Goal: Task Accomplishment & Management: Use online tool/utility

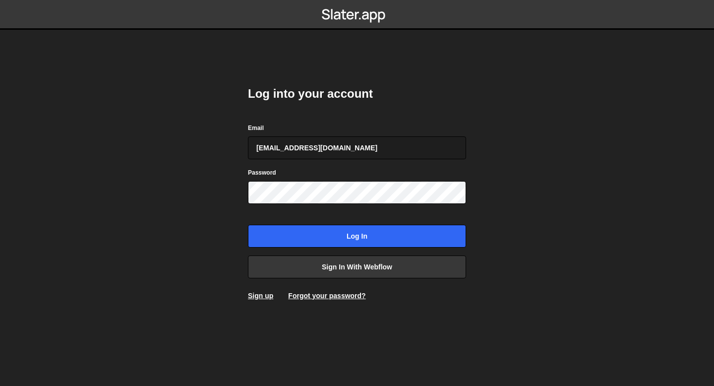
type input "bessoneliot@gmail.com"
click at [248, 225] on input "Log in" at bounding box center [357, 236] width 218 height 23
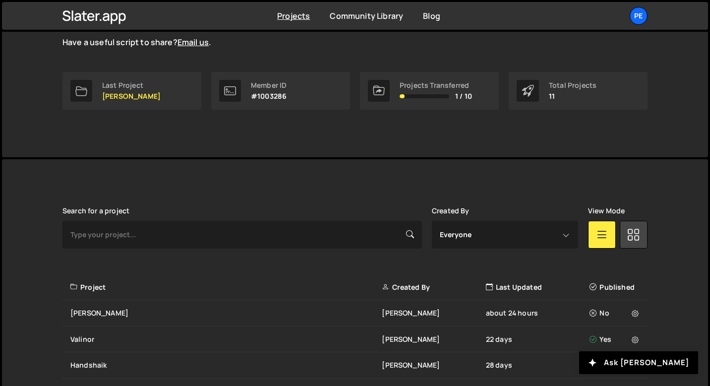
scroll to position [150, 0]
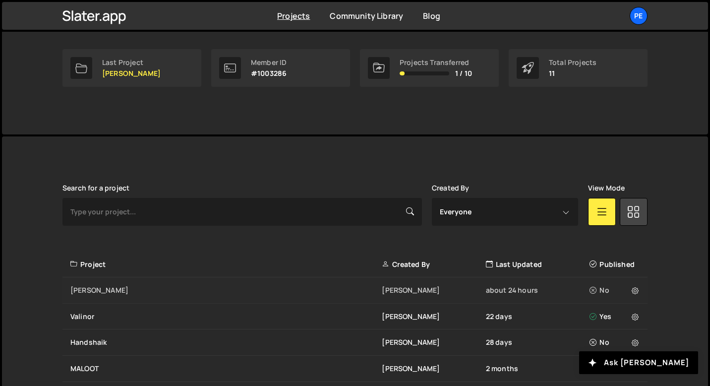
click at [75, 290] on div "[PERSON_NAME]" at bounding box center [226, 290] width 312 height 10
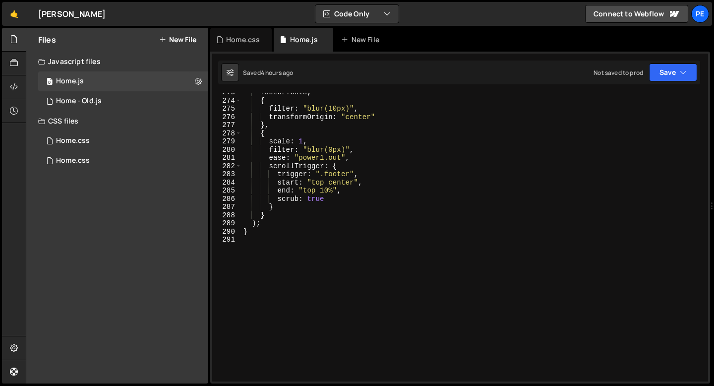
scroll to position [2234, 0]
click at [267, 252] on div "footerTexts , { filter : "blur(10px)" , transformOrigin : "center" } , { scale …" at bounding box center [473, 238] width 463 height 305
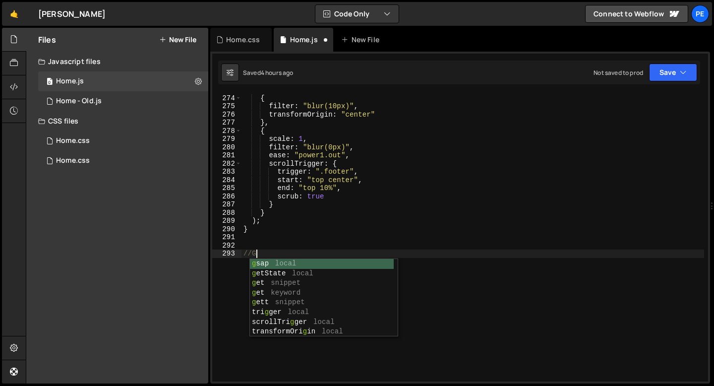
scroll to position [0, 0]
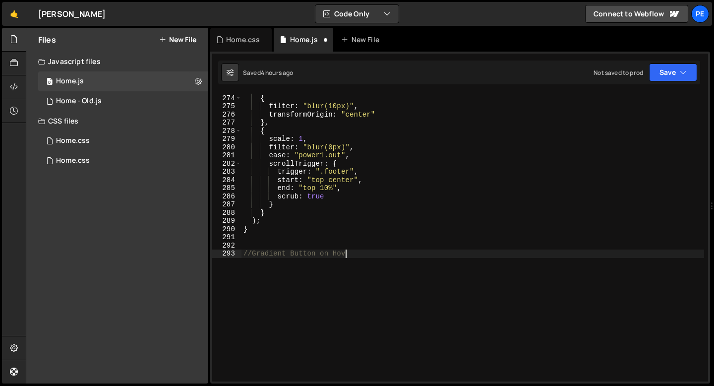
type textarea "//Gradient Button on Hover"
paste textarea "});"
type textarea "});"
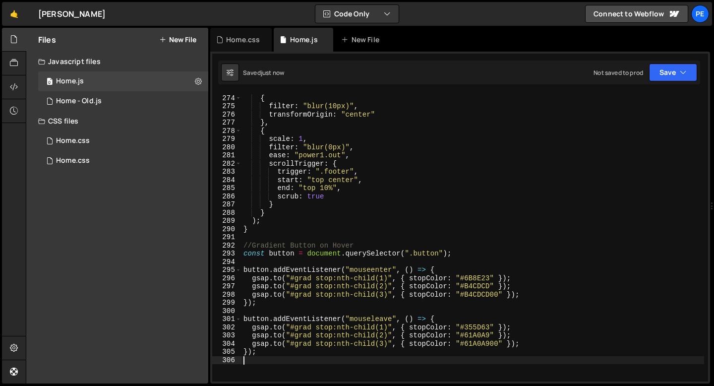
click at [278, 264] on div "footerTexts , { filter : "blur(10px)" , transformOrigin : "center" } , { scale …" at bounding box center [473, 238] width 463 height 305
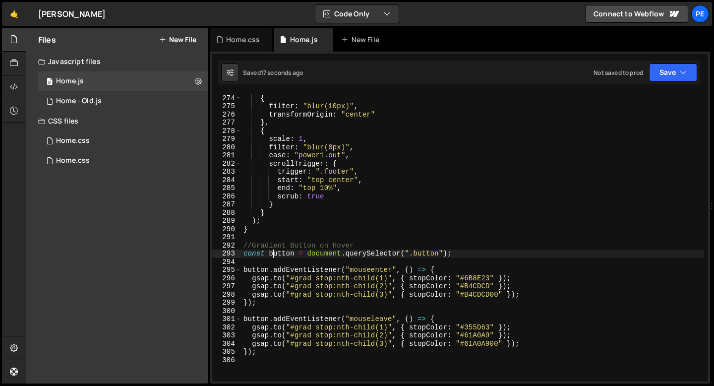
click at [275, 257] on div "footerTexts , { filter : "blur(10px)" , transformOrigin : "center" } , { scale …" at bounding box center [473, 238] width 463 height 305
click at [294, 251] on div "footerTexts , { filter : "blur(10px)" , transformOrigin : "center" } , { scale …" at bounding box center [473, 238] width 463 height 305
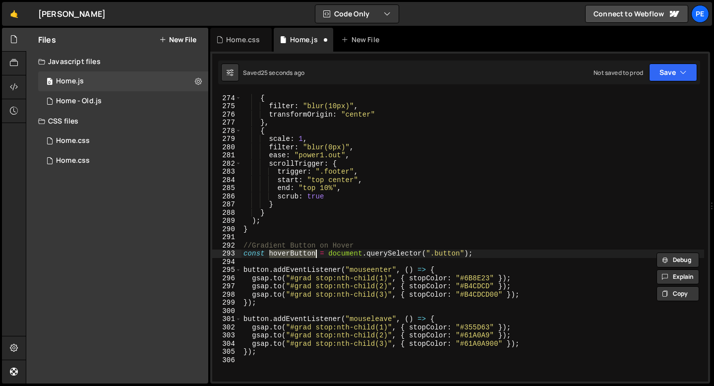
click at [254, 271] on div "footerTexts , { filter : "blur(10px)" , transformOrigin : "center" } , { scale …" at bounding box center [473, 238] width 463 height 305
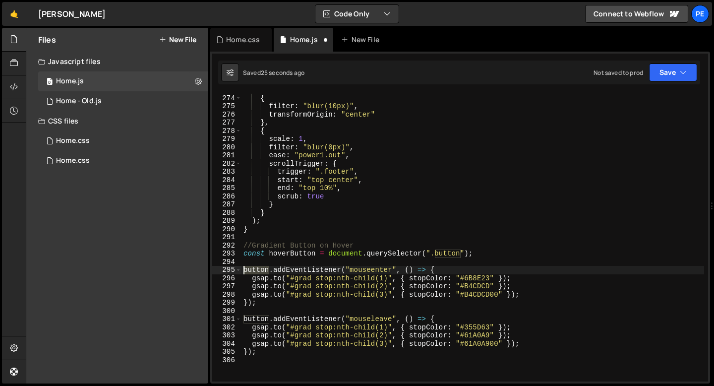
click at [254, 271] on div "footerTexts , { filter : "blur(10px)" , transformOrigin : "center" } , { scale …" at bounding box center [473, 238] width 463 height 305
paste textarea "hoverB"
click at [259, 317] on div "footerTexts , { filter : "blur(10px)" , transformOrigin : "center" } , { scale …" at bounding box center [473, 238] width 463 height 305
paste textarea "hoverB"
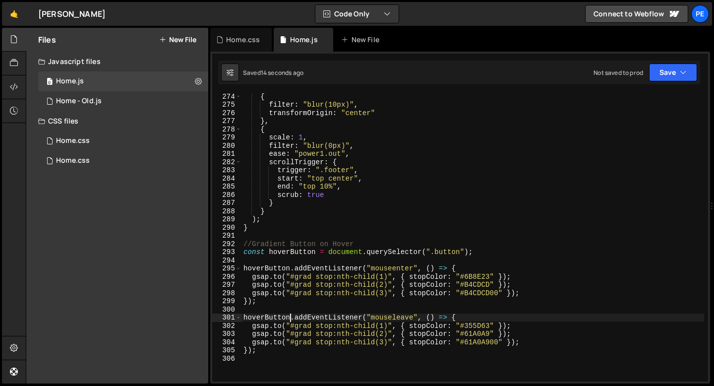
scroll to position [2251, 0]
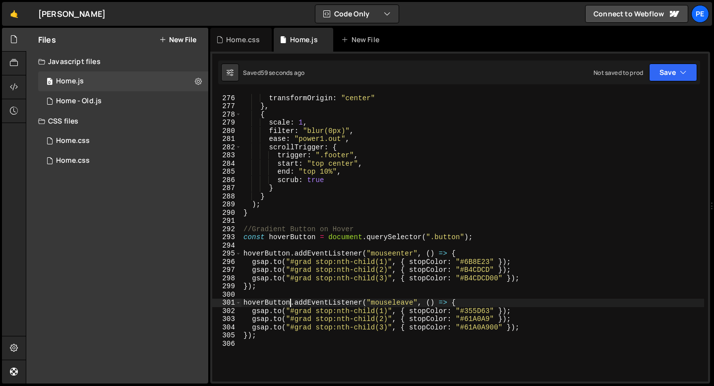
click at [475, 312] on div "filter : "blur(10px)" , transformOrigin : "center" } , { scale : 1 , filter : "…" at bounding box center [473, 238] width 463 height 305
click at [474, 312] on div "filter : "blur(10px)" , transformOrigin : "center" } , { scale : 1 , filter : "…" at bounding box center [473, 238] width 463 height 305
paste textarea "2E1C95"
click at [475, 319] on div "filter : "blur(10px)" , transformOrigin : "center" } , { scale : 1 , filter : "…" at bounding box center [473, 238] width 463 height 305
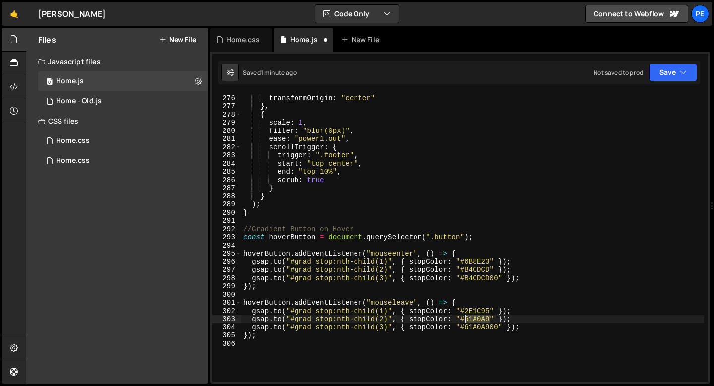
click at [475, 319] on div "filter : "blur(10px)" , transformOrigin : "center" } , { scale : 1 , filter : "…" at bounding box center [473, 238] width 463 height 305
paste textarea "68AE4"
click at [480, 327] on div "filter : "blur(10px)" , transformOrigin : "center" } , { scale : 1 , filter : "…" at bounding box center [473, 238] width 463 height 305
click at [487, 326] on div "filter : "blur(10px)" , transformOrigin : "center" } , { scale : 1 , filter : "…" at bounding box center [473, 237] width 463 height 288
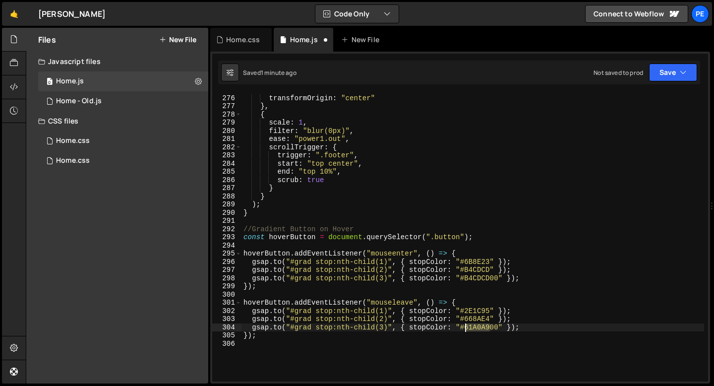
drag, startPoint x: 490, startPoint y: 326, endPoint x: 466, endPoint y: 327, distance: 23.4
click at [466, 327] on div "filter : "blur(10px)" , transformOrigin : "center" } , { scale : 1 , filter : "…" at bounding box center [473, 238] width 463 height 305
paste textarea "68AE4"
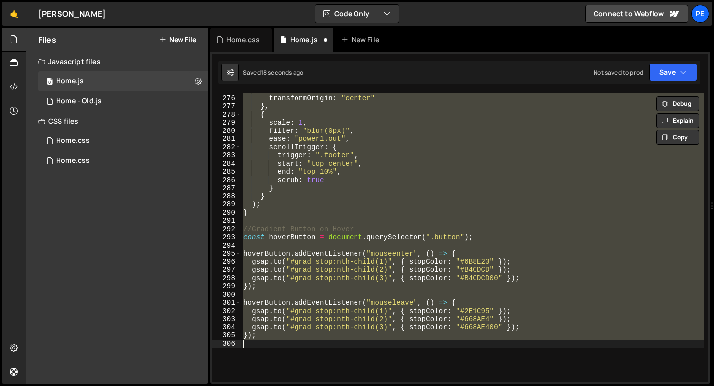
scroll to position [0, 0]
click at [479, 259] on div "filter : "blur(10px)" , transformOrigin : "center" } , { scale : 1 , filter : "…" at bounding box center [473, 237] width 463 height 288
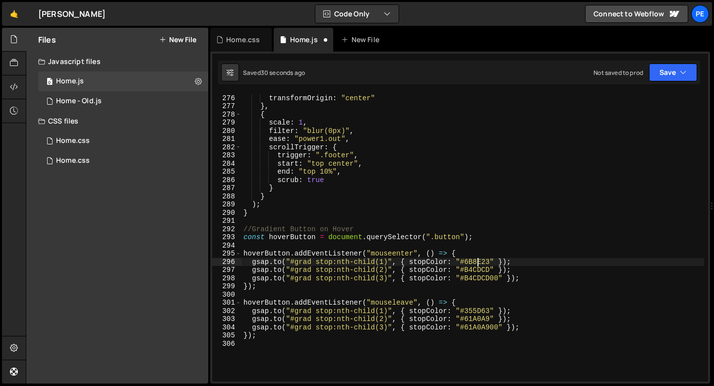
click at [469, 260] on div "filter : "blur(10px)" , transformOrigin : "center" } , { scale : 1 , filter : "…" at bounding box center [473, 238] width 463 height 305
paste textarea "2E1C95"
click at [479, 267] on div "filter : "blur(10px)" , transformOrigin : "center" } , { scale : 1 , filter : "…" at bounding box center [473, 238] width 463 height 305
click at [477, 267] on div "filter : "blur(10px)" , transformOrigin : "center" } , { scale : 1 , filter : "…" at bounding box center [473, 238] width 463 height 305
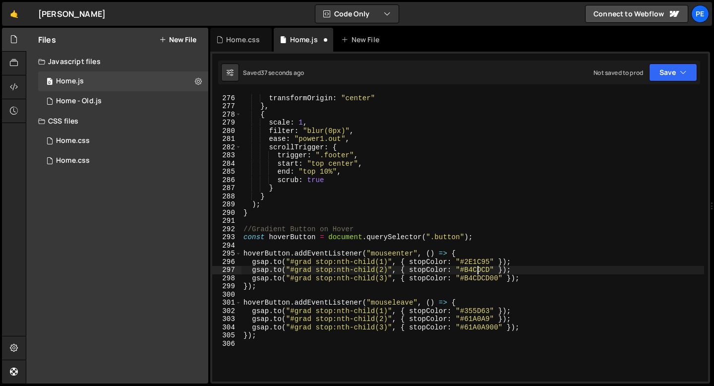
click at [477, 267] on div "filter : "blur(10px)" , transformOrigin : "center" } , { scale : 1 , filter : "…" at bounding box center [473, 238] width 463 height 305
paste textarea "668AE4"
drag, startPoint x: 490, startPoint y: 277, endPoint x: 467, endPoint y: 278, distance: 22.8
click at [467, 278] on div "filter : "blur(10px)" , transformOrigin : "center" } , { scale : 1 , filter : "…" at bounding box center [473, 238] width 463 height 305
paste textarea "668AE4"
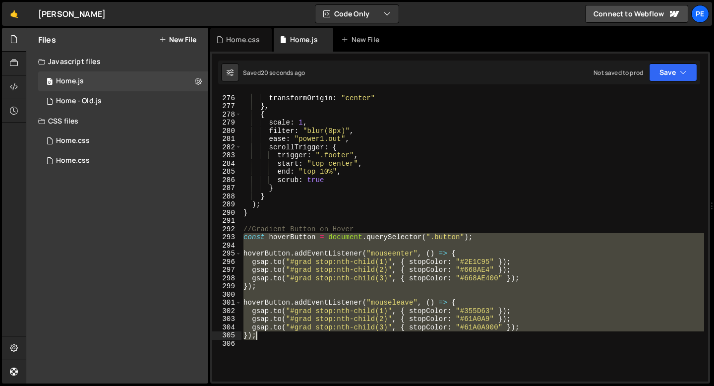
drag, startPoint x: 246, startPoint y: 236, endPoint x: 261, endPoint y: 338, distance: 103.4
click at [261, 338] on div "filter : "blur(10px)" , transformOrigin : "center" } , { scale : 1 , filter : "…" at bounding box center [473, 238] width 463 height 305
type textarea "[DOMAIN_NAME]("#grad stop:nth-child(3)", { stopColor: "#61A0A900" }); });"
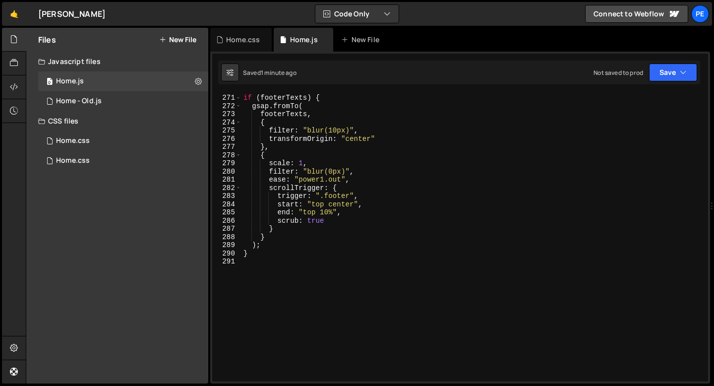
scroll to position [2234, 0]
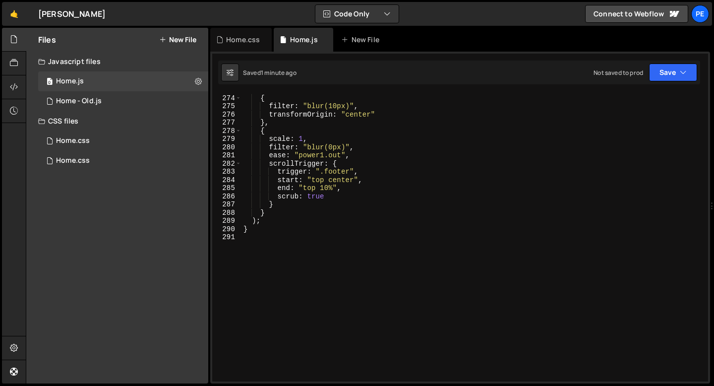
click at [259, 239] on div "footerTexts , { filter : "blur(10px)" , transformOrigin : "center" } , { scale …" at bounding box center [473, 238] width 463 height 305
paste textarea "});"
type textarea "});"
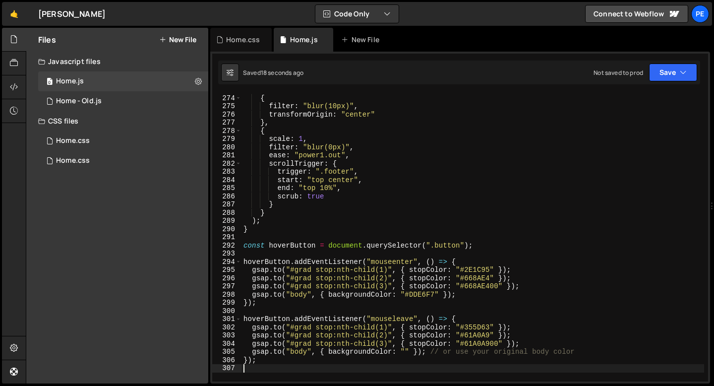
click at [291, 297] on div "footerTexts , { filter : "blur(10px)" , transformOrigin : "center" } , { scale …" at bounding box center [473, 238] width 463 height 305
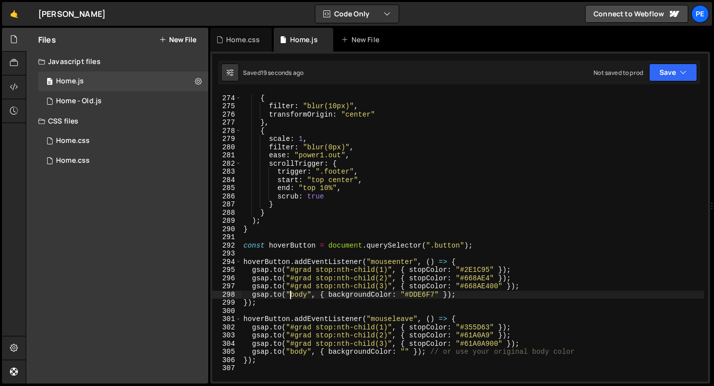
scroll to position [0, 3]
click at [290, 352] on div "footerTexts , { filter : "blur(10px)" , transformOrigin : "center" } , { scale …" at bounding box center [473, 238] width 463 height 305
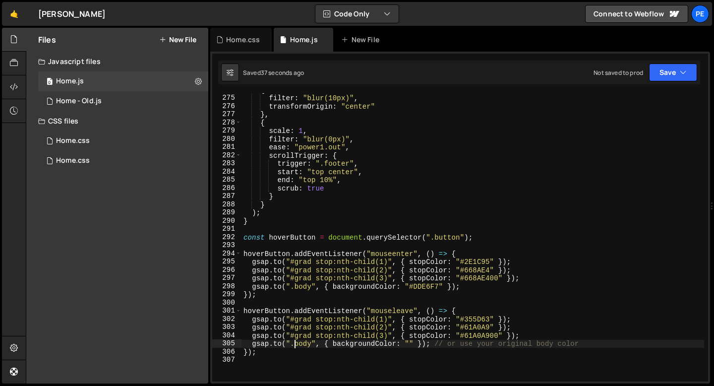
scroll to position [2242, 0]
click at [302, 290] on div "{ filter : "blur(10px)" , transformOrigin : "center" } , { scale : 1 , filter :…" at bounding box center [473, 238] width 463 height 305
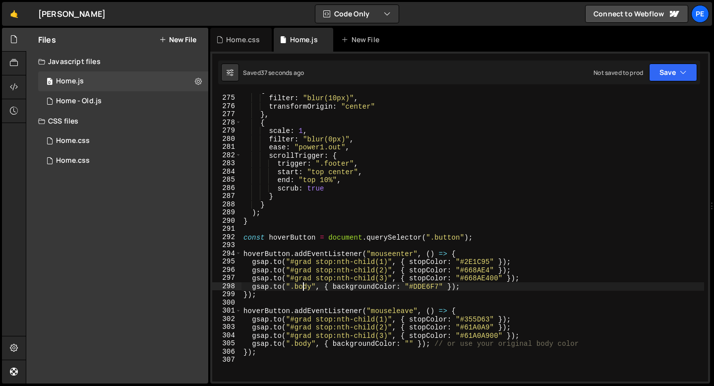
click at [302, 290] on div "{ filter : "blur(10px)" , transformOrigin : "center" } , { scale : 1 , filter :…" at bounding box center [473, 238] width 463 height 305
paste textarea "ackground-solid"
click at [306, 344] on div "{ filter : "blur(10px)" , transformOrigin : "center" } , { scale : 1 , filter :…" at bounding box center [473, 238] width 463 height 305
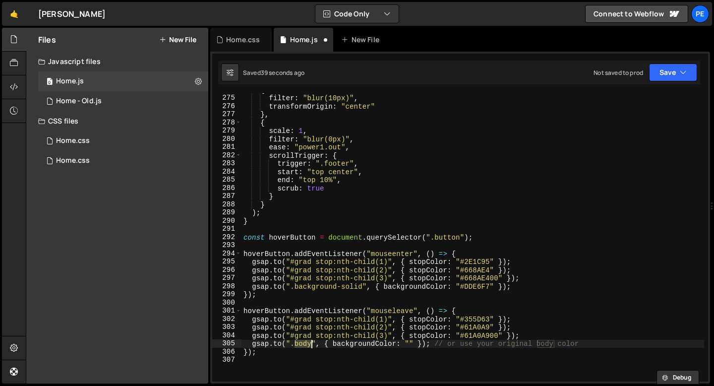
paste textarea "ackground-solid"
click at [478, 288] on div "{ filter : "blur(10px)" , transformOrigin : "center" } , { scale : 1 , filter :…" at bounding box center [473, 238] width 463 height 305
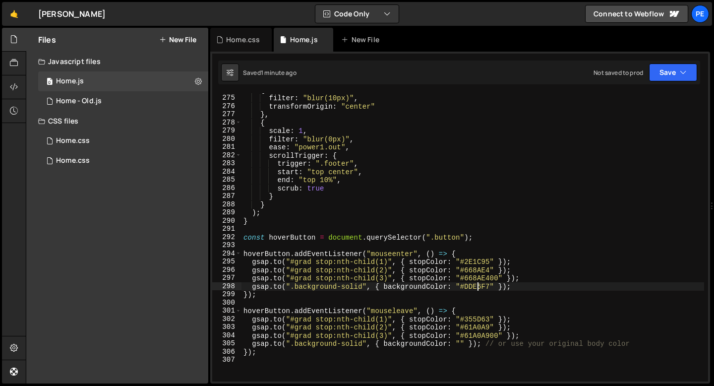
click at [478, 288] on div "{ filter : "blur(10px)" , transformOrigin : "center" } , { scale : 1 , filter :…" at bounding box center [473, 238] width 463 height 305
paste textarea "A2B8EE"
click at [473, 288] on div "{ filter : "blur(10px)" , transformOrigin : "center" } , { scale : 1 , filter :…" at bounding box center [473, 238] width 463 height 305
paste textarea "C7D7FD"
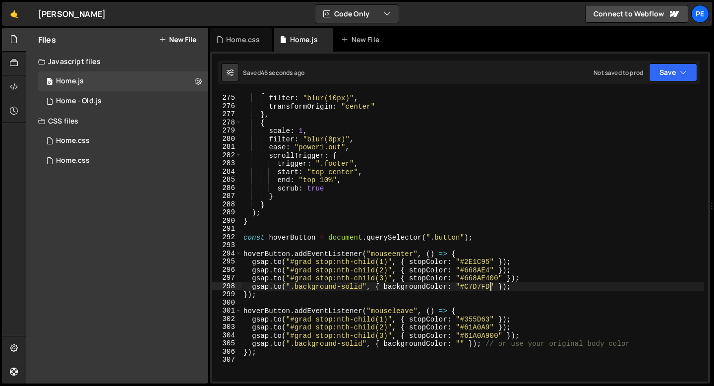
click at [480, 259] on div "{ filter : "blur(10px)" , transformOrigin : "center" } , { scale : 1 , filter :…" at bounding box center [473, 238] width 463 height 305
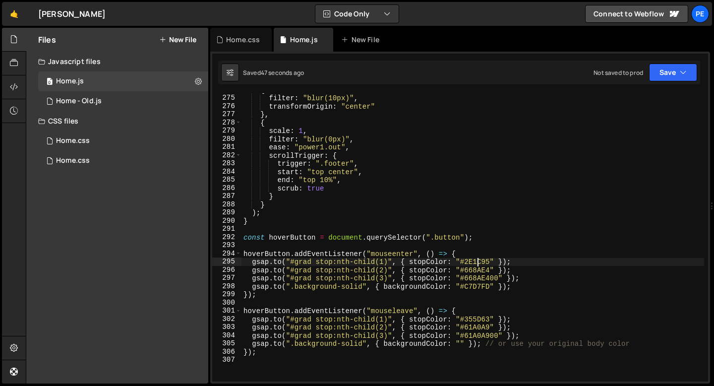
click at [480, 259] on div "{ filter : "blur(10px)" , transformOrigin : "center" } , { scale : 1 , filter :…" at bounding box center [473, 238] width 463 height 305
paste textarea "4332A"
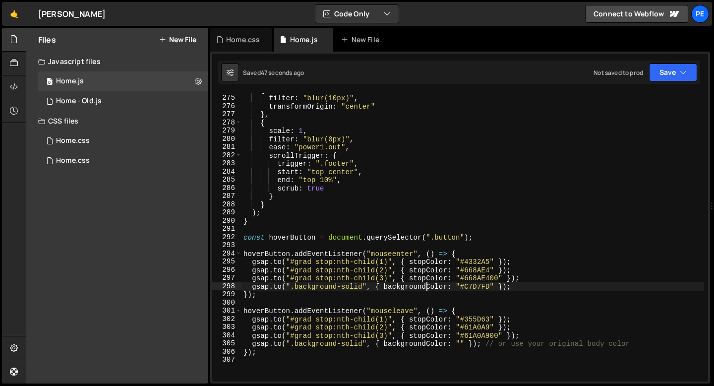
click at [429, 287] on div "{ filter : "blur(10px)" , transformOrigin : "center" } , { scale : 1 , filter :…" at bounding box center [473, 238] width 463 height 305
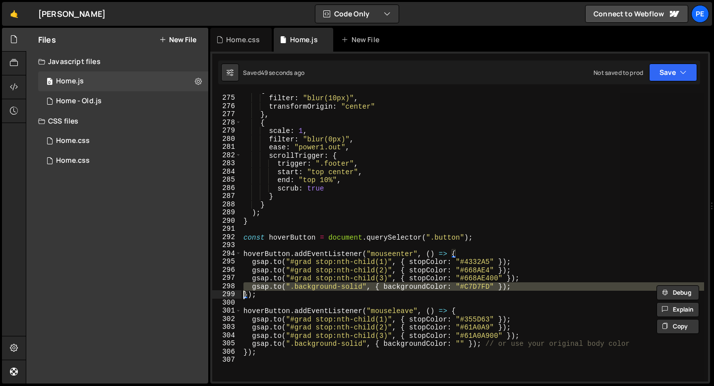
click at [521, 286] on div "{ filter : "blur(10px)" , transformOrigin : "center" } , { scale : 1 , filter :…" at bounding box center [473, 237] width 463 height 288
type textarea "[DOMAIN_NAME](".background-solid", { backgroundColor: "#C7D7FD" });"
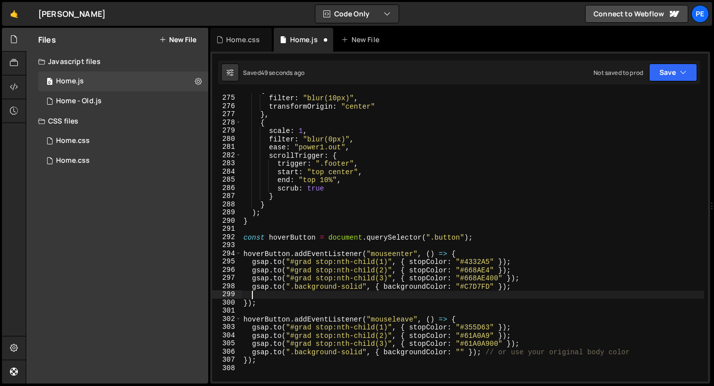
scroll to position [0, 0]
paste textarea
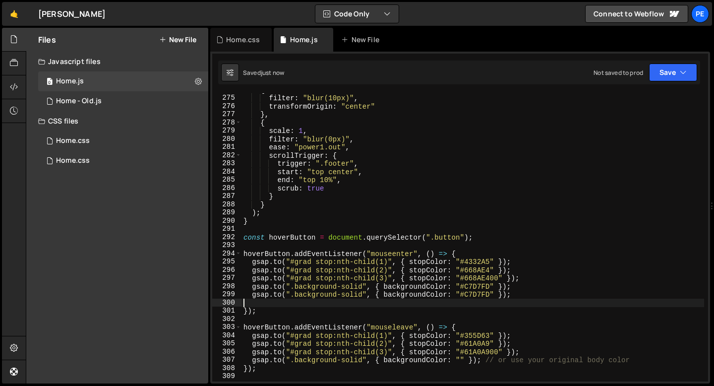
click at [344, 294] on div "{ filter : "blur(10px)" , transformOrigin : "center" } , { scale : 1 , filter :…" at bounding box center [473, 238] width 463 height 305
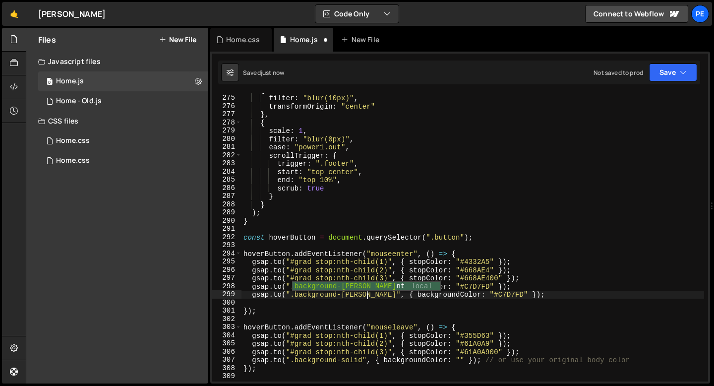
scroll to position [0, 9]
click at [421, 297] on div "{ filter : "blur(10px)" , transformOrigin : "center" } , { scale : 1 , filter :…" at bounding box center [473, 238] width 463 height 305
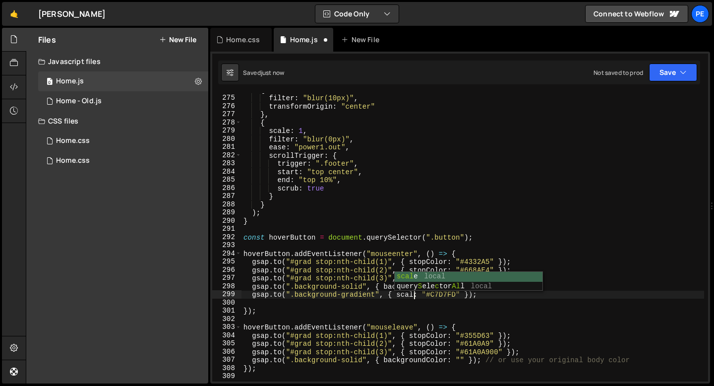
scroll to position [0, 12]
click at [448, 295] on div "{ filter : "blur(10px)" , transformOrigin : "center" } , { scale : 1 , filter :…" at bounding box center [473, 238] width 463 height 305
click at [457, 293] on div "{ filter : "blur(10px)" , transformOrigin : "center" } , { scale : 1 , filter :…" at bounding box center [473, 238] width 463 height 305
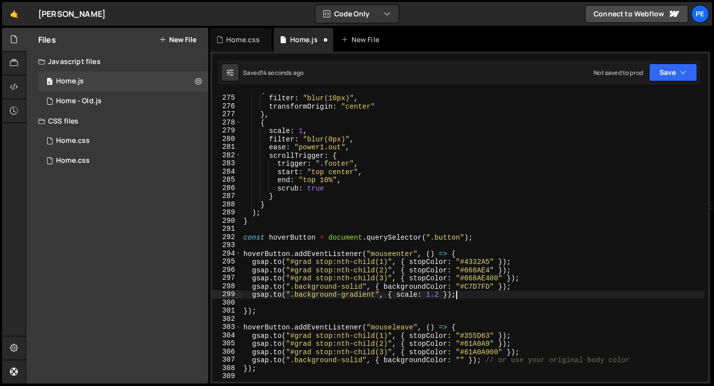
click at [457, 293] on div "{ filter : "blur(10px)" , transformOrigin : "center" } , { scale : 1 , filter :…" at bounding box center [473, 238] width 463 height 305
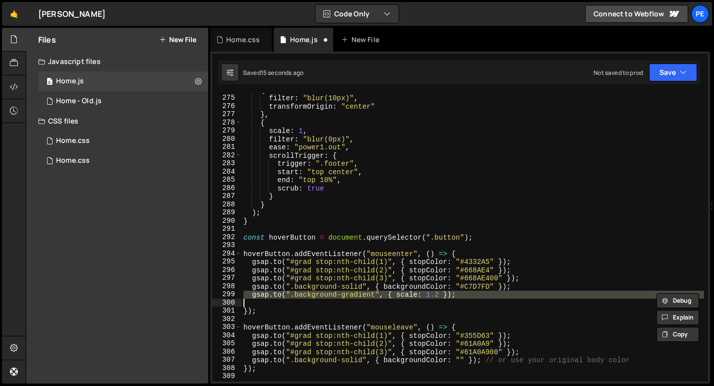
click at [457, 293] on div "{ filter : "blur(10px)" , transformOrigin : "center" } , { scale : 1 , filter :…" at bounding box center [473, 238] width 463 height 305
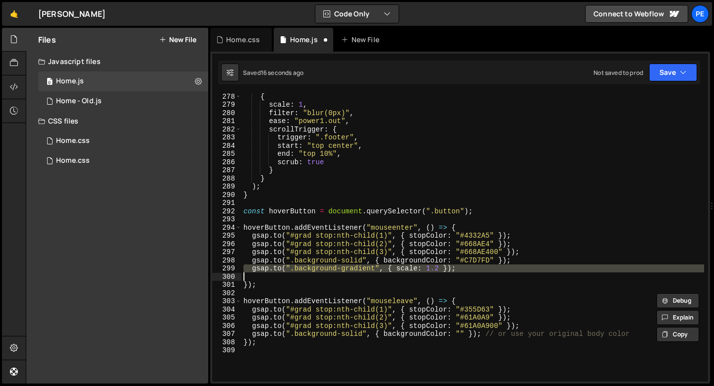
scroll to position [2268, 0]
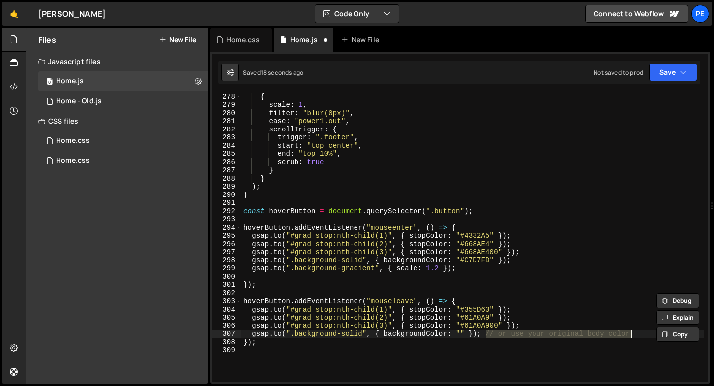
drag, startPoint x: 487, startPoint y: 335, endPoint x: 637, endPoint y: 331, distance: 149.4
click at [637, 331] on div "{ scale : 1 , filter : "blur(0px)" , ease : "power1.out" , scrollTrigger : { tr…" at bounding box center [473, 244] width 463 height 305
type textarea "[DOMAIN_NAME](".background-solid", { backgroundColor: "" }); // or use your ori…"
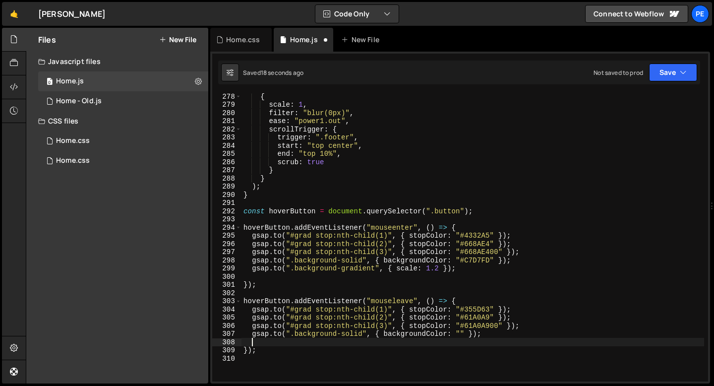
scroll to position [0, 0]
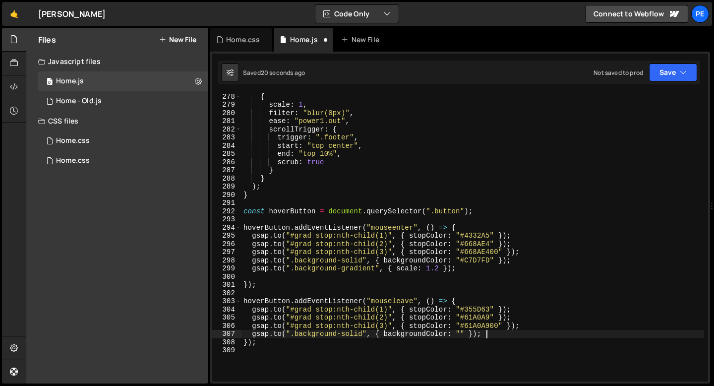
type textarea "[DOMAIN_NAME](".background-solid", { backgroundColor: "" });"
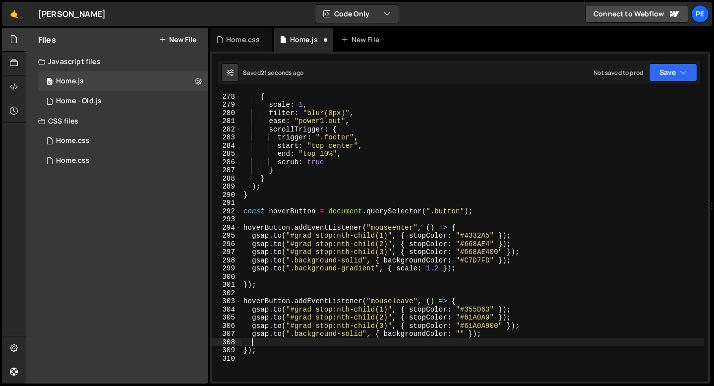
paste textarea
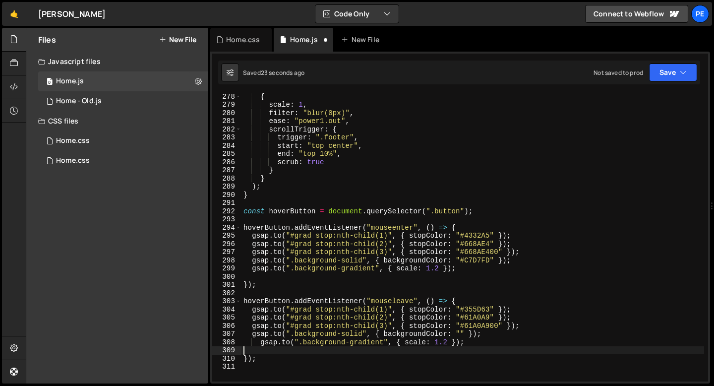
click at [447, 340] on div "{ scale : 1 , filter : "blur(0px)" , ease : "power1.out" , scrollTrigger : { tr…" at bounding box center [473, 244] width 463 height 305
type textarea "[DOMAIN_NAME](".background-gradient", { scale: 1 });"
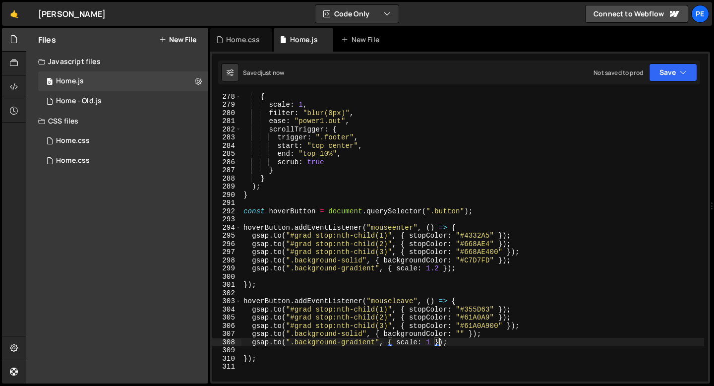
click at [289, 290] on div "{ scale : 1 , filter : "blur(0px)" , ease : "power1.out" , scrollTrigger : { tr…" at bounding box center [473, 244] width 463 height 305
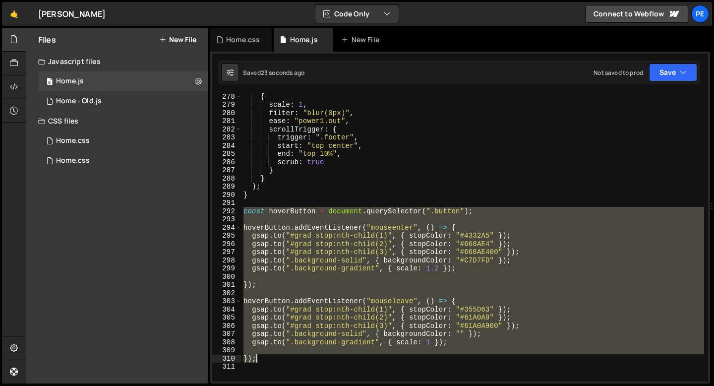
drag, startPoint x: 244, startPoint y: 212, endPoint x: 278, endPoint y: 355, distance: 147.4
click at [278, 355] on div "{ scale : 1 , filter : "blur(0px)" , ease : "power1.out" , scrollTrigger : { tr…" at bounding box center [473, 244] width 463 height 305
paste textarea
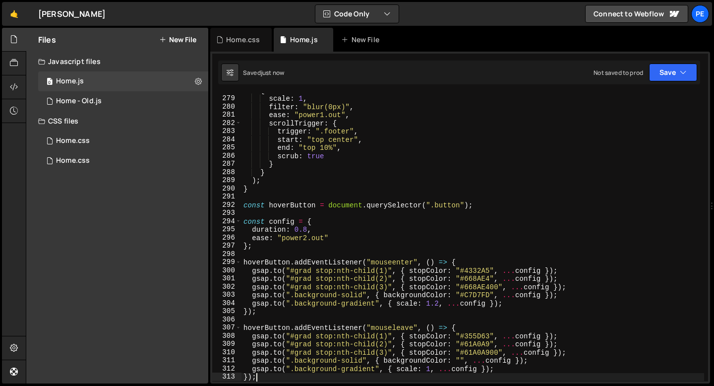
scroll to position [2295, 0]
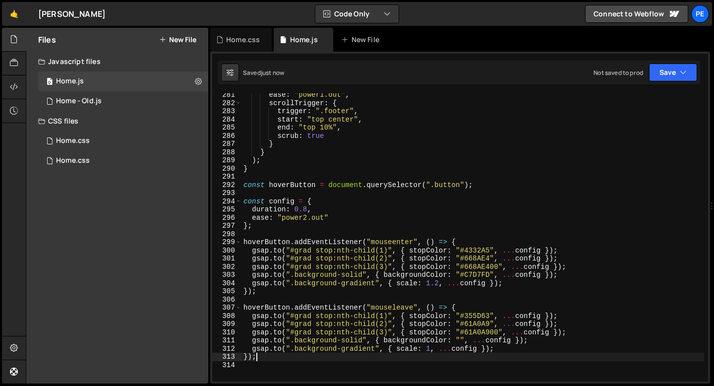
click at [307, 208] on div "ease : "power1.out" , scrollTrigger : { trigger : ".footer" , start : "top cent…" at bounding box center [473, 243] width 463 height 305
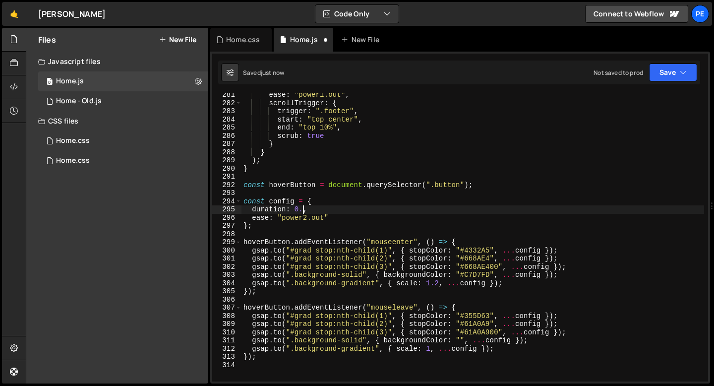
scroll to position [0, 4]
click at [293, 214] on div "ease : "power1.out" , scrollTrigger : { trigger : ".footer" , start : "top cent…" at bounding box center [473, 243] width 463 height 305
click at [307, 215] on div "ease : "power1.out" , scrollTrigger : { trigger : ".footer" , start : "top cent…" at bounding box center [473, 243] width 463 height 305
click at [301, 172] on div "ease : "power1.out" , scrollTrigger : { trigger : ".footer" , start : "top cent…" at bounding box center [473, 243] width 463 height 305
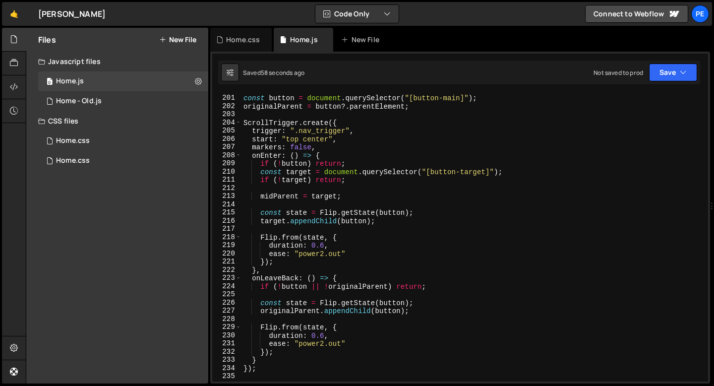
scroll to position [1555, 0]
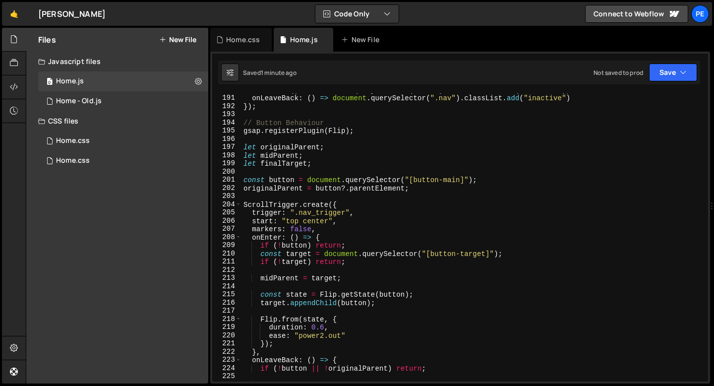
click at [314, 221] on div "onEnter : ( ) => document . querySelector ( ".nav" ) . classList . remove ( "in…" at bounding box center [473, 238] width 463 height 305
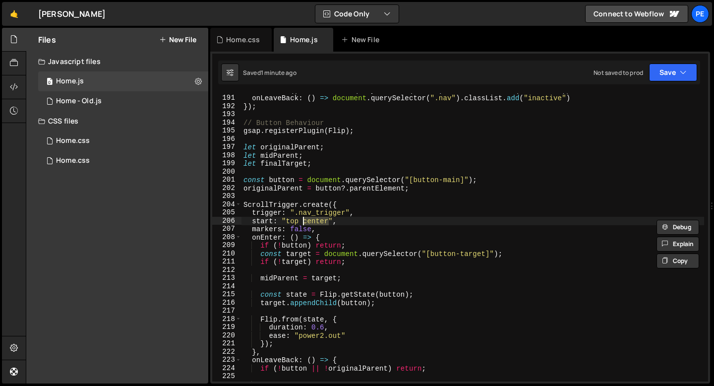
click at [316, 227] on div "onEnter : ( ) => document . querySelector ( ".nav" ) . classList . remove ( "in…" at bounding box center [473, 238] width 463 height 305
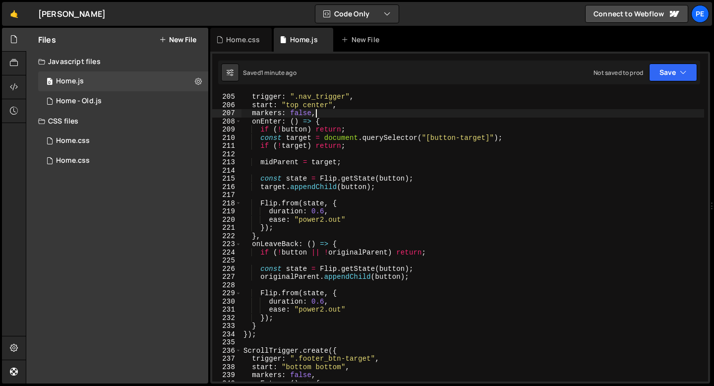
scroll to position [1618, 0]
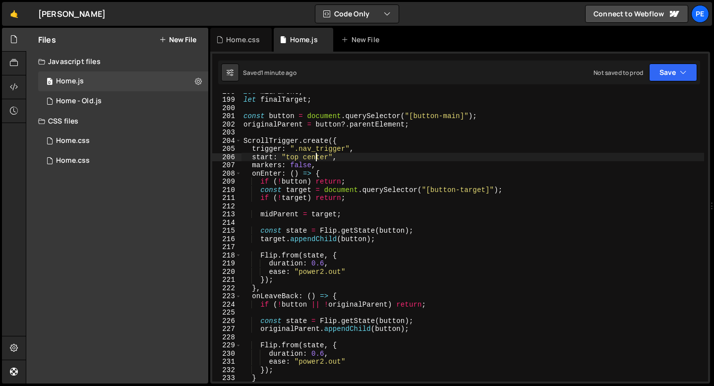
click at [315, 155] on div "let midParent ; let finalTarget ; const button = document . querySelector ( "[b…" at bounding box center [473, 239] width 463 height 305
click at [304, 167] on div "let midParent ; let finalTarget ; const button = document . querySelector ( "[b…" at bounding box center [473, 239] width 463 height 305
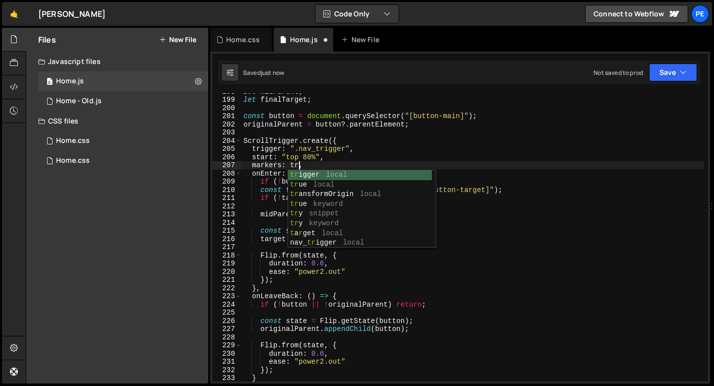
scroll to position [0, 4]
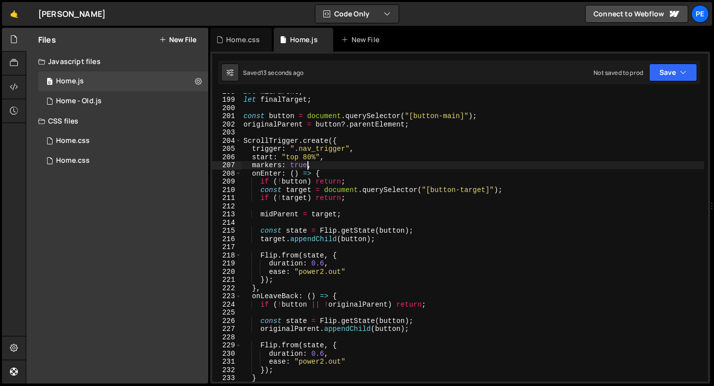
click at [308, 157] on div "let midParent ; let finalTarget ; const button = document . querySelector ( "[b…" at bounding box center [473, 239] width 463 height 305
click at [316, 154] on div "let midParent ; let finalTarget ; const button = document . querySelector ( "[b…" at bounding box center [473, 239] width 463 height 305
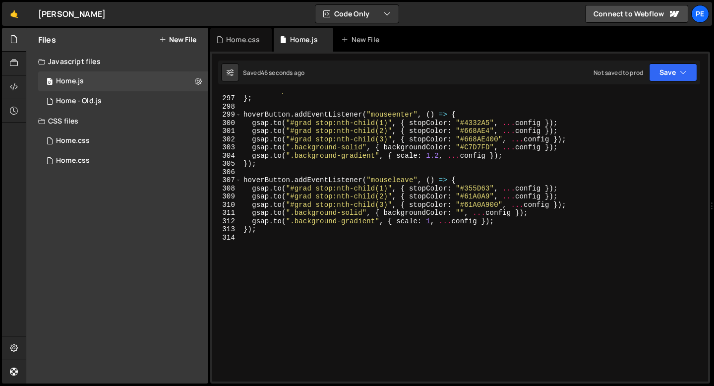
scroll to position [2422, 0]
click at [440, 155] on div "ease : "power4.out" } ; hoverButton . addEventListener ( "mouseenter" , ( ) => …" at bounding box center [473, 238] width 463 height 305
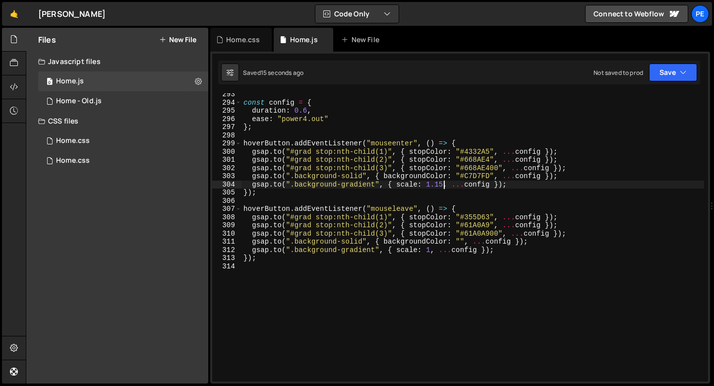
scroll to position [2393, 0]
click at [308, 118] on div "const config = { duration : 0.6 , ease : "power4.out" } ; hoverButton . addEven…" at bounding box center [473, 242] width 463 height 305
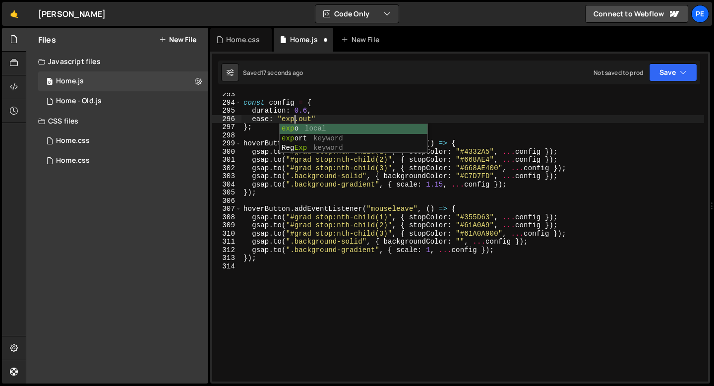
scroll to position [0, 3]
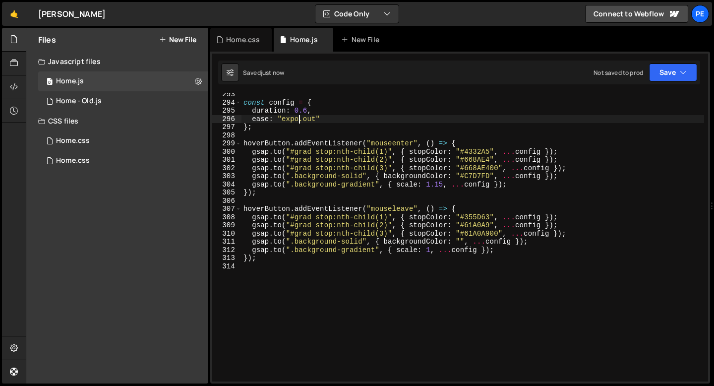
type textarea "ease: "expo.out""
click at [301, 263] on div "const config = { duration : 0.6 , ease : "expo.out" } ; hoverButton . addEventL…" at bounding box center [473, 242] width 463 height 305
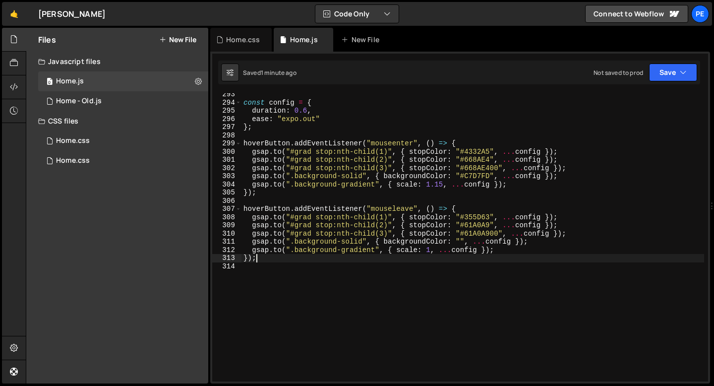
click at [280, 255] on div "const config = { duration : 0.6 , ease : "expo.out" } ; hoverButton . addEventL…" at bounding box center [473, 242] width 463 height 305
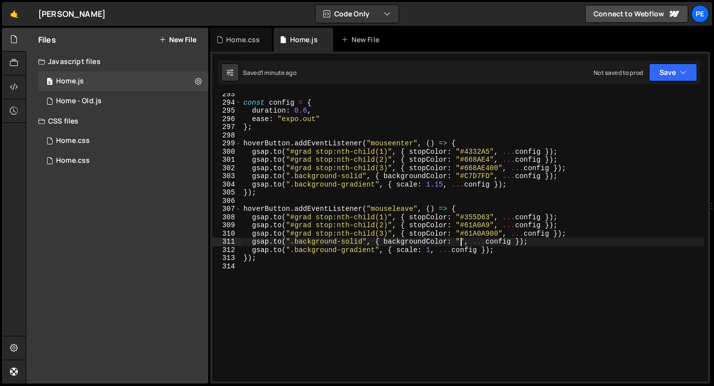
click at [461, 242] on div "const config = { duration : 0.6 , ease : "expo.out" } ; hoverButton . addEventL…" at bounding box center [473, 242] width 463 height 305
paste textarea "#cadde0"
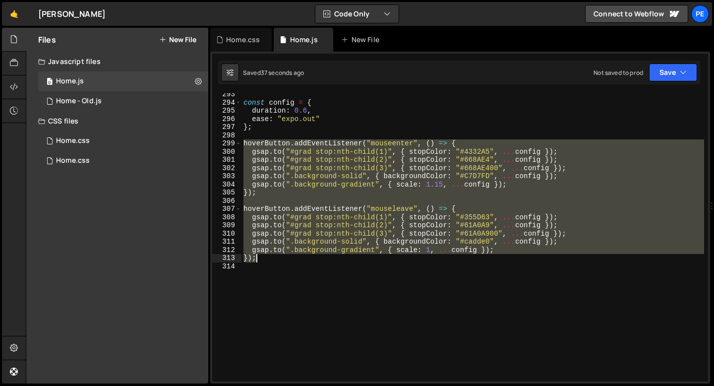
drag, startPoint x: 244, startPoint y: 143, endPoint x: 284, endPoint y: 255, distance: 118.6
click at [284, 255] on div "const config = { duration : 0.6 , ease : "expo.out" } ; hoverButton . addEventL…" at bounding box center [473, 242] width 463 height 305
type textarea "[DOMAIN_NAME](".background-gradient", { scale: 1, ...config }); });"
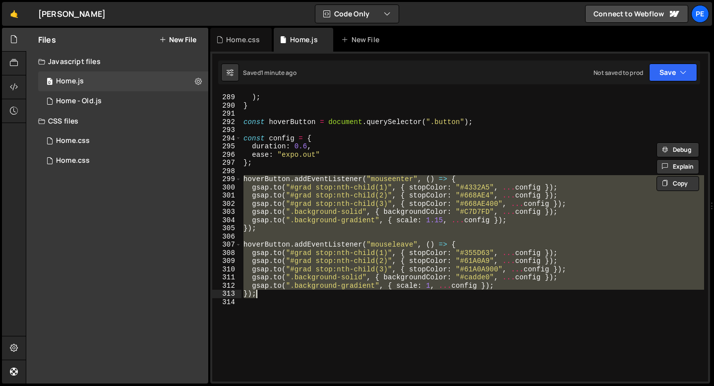
scroll to position [2358, 0]
paste textarea
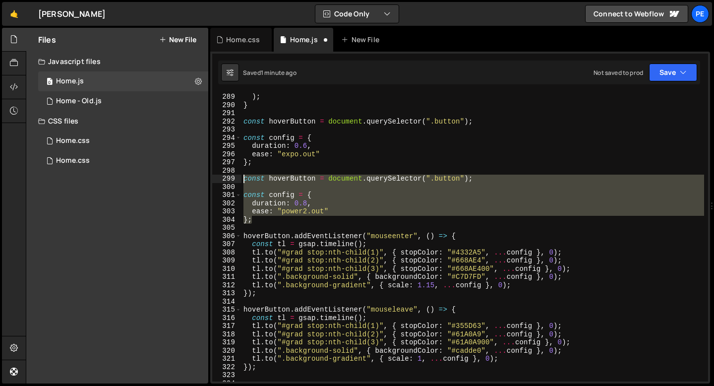
drag, startPoint x: 258, startPoint y: 222, endPoint x: 242, endPoint y: 182, distance: 43.5
click at [242, 182] on div ") ; } const hoverButton = document . querySelector ( ".button" ) ; const config…" at bounding box center [473, 245] width 463 height 305
type textarea "const hoverButton = document.querySelector(".button");"
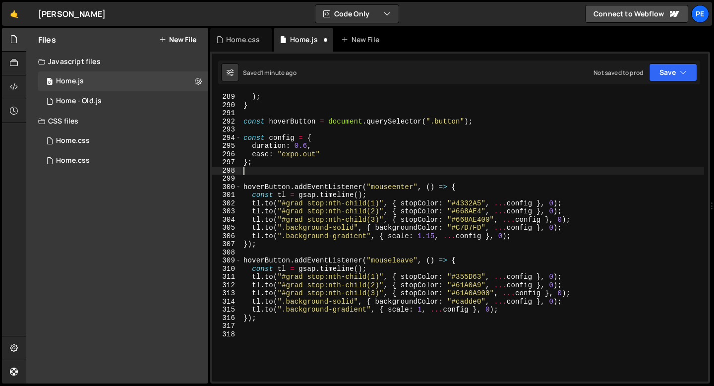
type textarea "};"
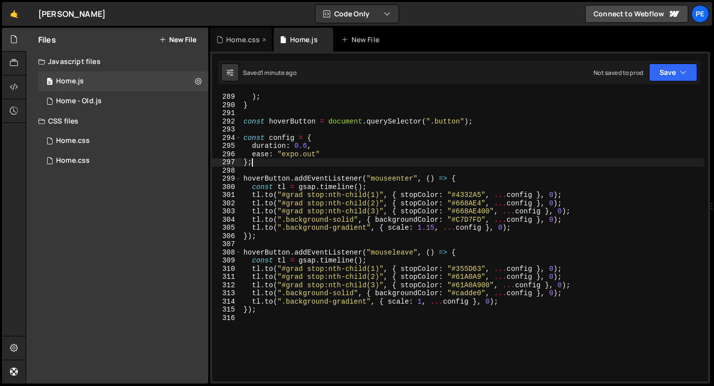
click at [245, 39] on div "Home.css" at bounding box center [243, 40] width 34 height 10
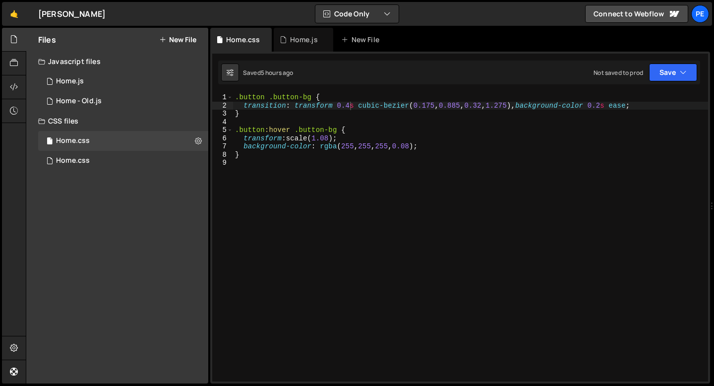
click at [332, 137] on div ".button .button-bg { transition : transform 0.4 s cubic-bezier ( 0.175 , 0.885 …" at bounding box center [470, 245] width 475 height 305
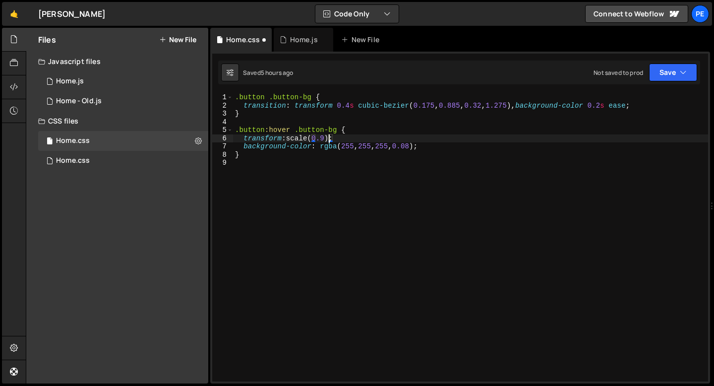
scroll to position [0, 6]
type textarea "transform: scale(0.94);"
click at [300, 42] on div "Home.js" at bounding box center [304, 40] width 28 height 10
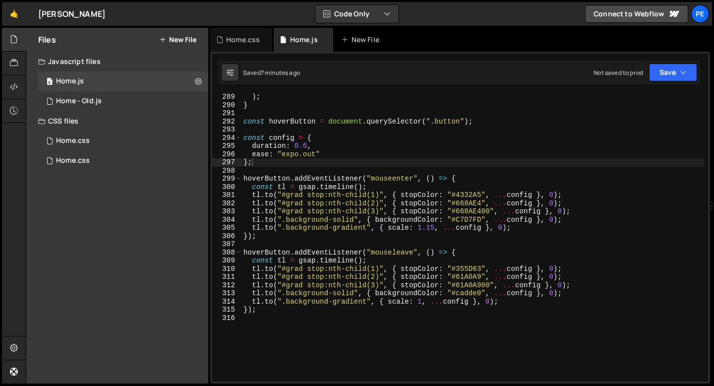
click at [316, 113] on div ") ; } const hoverButton = document . querySelector ( ".button" ) ; const config…" at bounding box center [473, 245] width 463 height 305
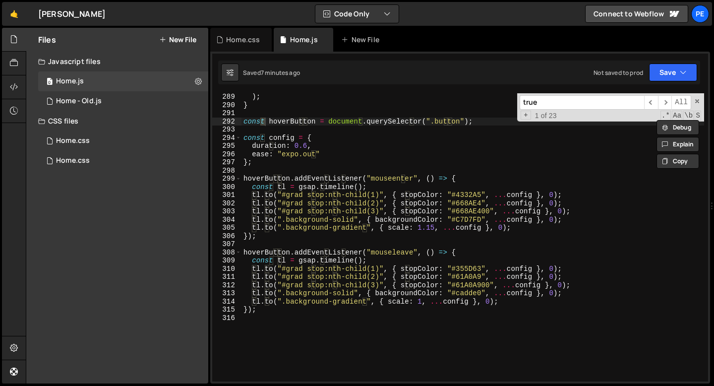
scroll to position [953, 0]
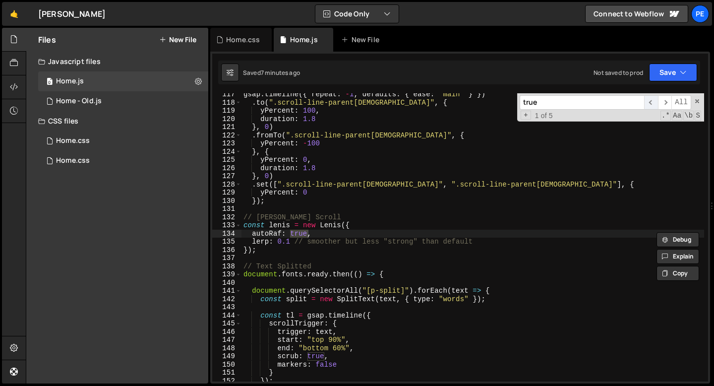
type input "true"
click at [649, 104] on span "​" at bounding box center [652, 102] width 14 height 14
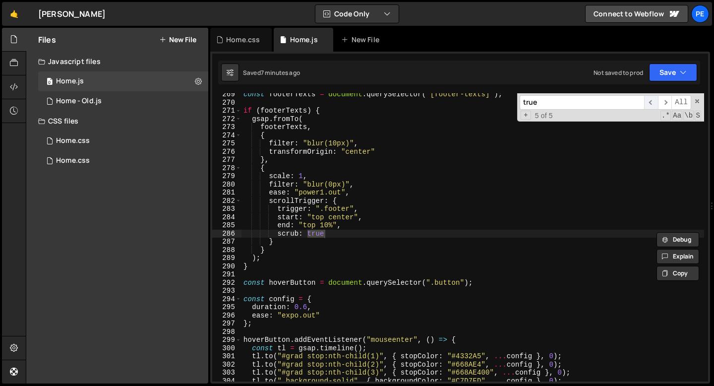
scroll to position [2197, 0]
click at [654, 104] on span "​" at bounding box center [652, 102] width 14 height 14
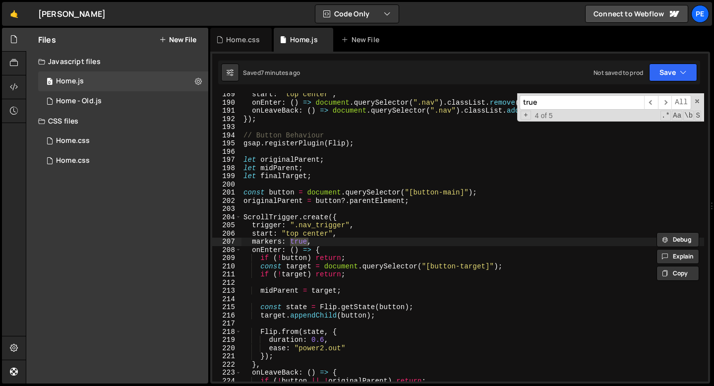
click at [298, 242] on div "start : "top center" , onEnter : ( ) => document . querySelector ( ".nav" ) . c…" at bounding box center [473, 237] width 463 height 288
click at [298, 242] on div "start : "top center" , onEnter : ( ) => document . querySelector ( ".nav" ) . c…" at bounding box center [473, 242] width 463 height 305
type textarea "markers: false,"
click at [241, 43] on div "Home.css" at bounding box center [243, 40] width 34 height 10
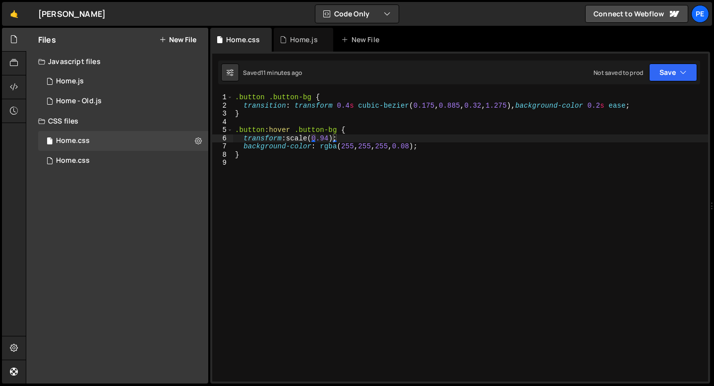
click at [284, 161] on div ".button .button-bg { transition : transform 0.4 s cubic-bezier ( 0.175 , 0.885 …" at bounding box center [470, 245] width 475 height 305
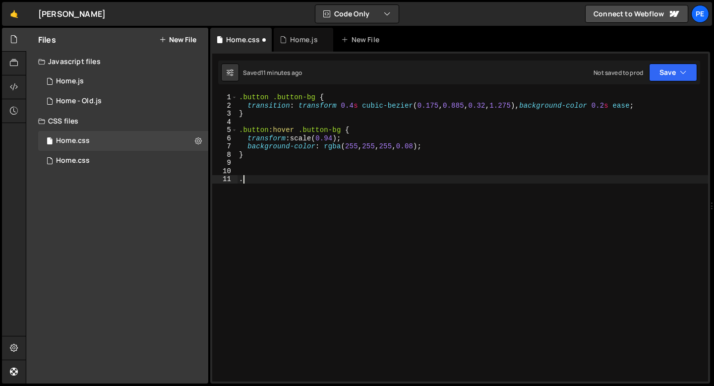
paste textarea "text_link-element"
type textarea ".text_link-element:hover .text_link-line {"
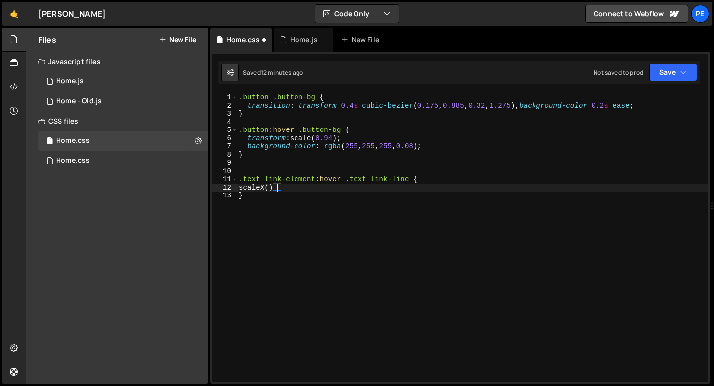
scroll to position [0, 2]
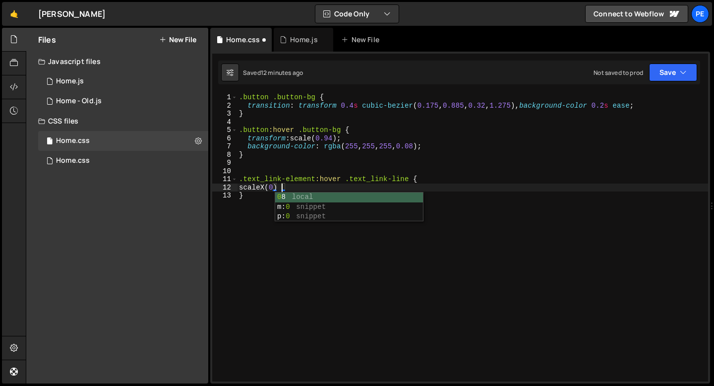
click at [249, 189] on div ".button .button-bg { transition : transform 0.4 s cubic-bezier ( 0.175 , 0.885 …" at bounding box center [472, 245] width 471 height 305
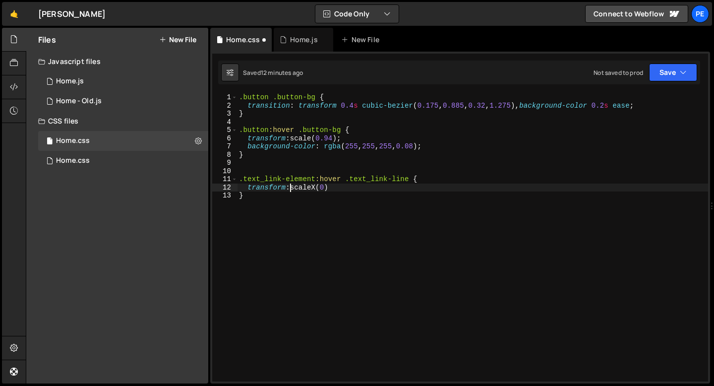
scroll to position [0, 3]
click at [357, 189] on div ".button .button-bg { transition : transform 0.4 s cubic-bezier ( 0.175 , 0.885 …" at bounding box center [472, 245] width 471 height 305
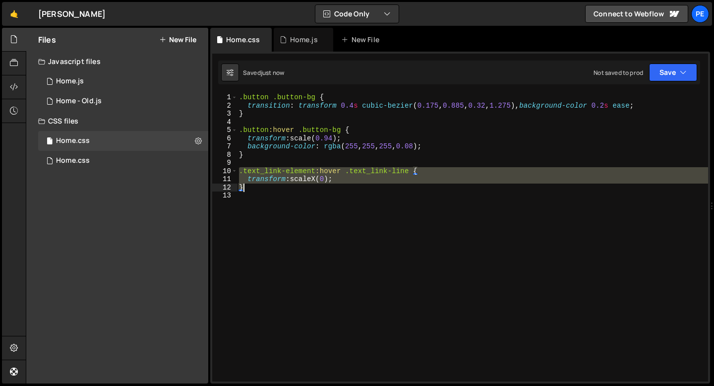
drag, startPoint x: 239, startPoint y: 173, endPoint x: 249, endPoint y: 188, distance: 18.0
click at [249, 188] on div ".button .button-bg { transition : transform 0.4 s cubic-bezier ( 0.175 , 0.885 …" at bounding box center [472, 245] width 471 height 305
click at [258, 158] on div ".button .button-bg { transition : transform 0.4 s cubic-bezier ( 0.175 , 0.885 …" at bounding box center [472, 245] width 471 height 305
type textarea "}"
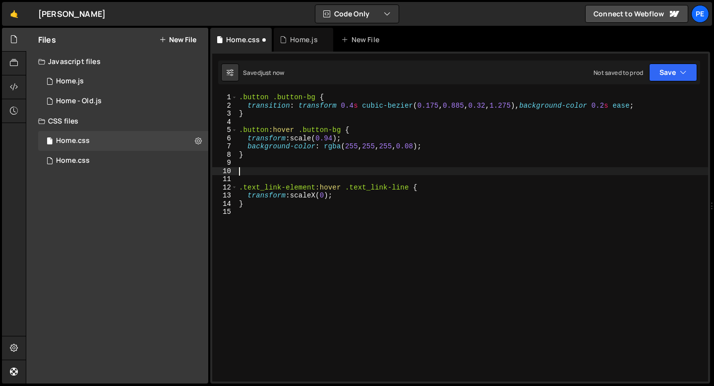
paste textarea "}"
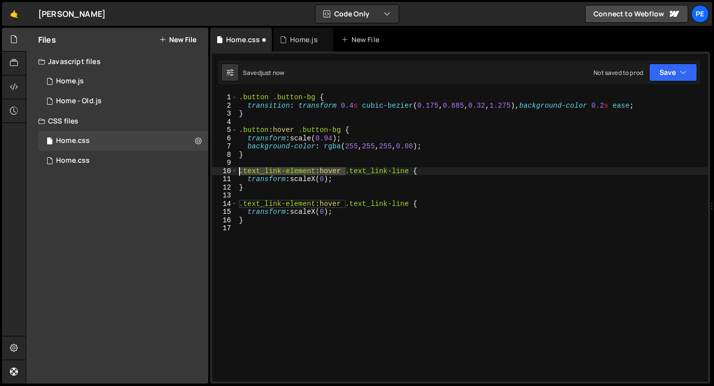
drag, startPoint x: 346, startPoint y: 170, endPoint x: 238, endPoint y: 171, distance: 108.2
click at [238, 172] on div ".button .button-bg { transition : transform 0.4 s cubic-bezier ( 0.175 , 0.885 …" at bounding box center [472, 245] width 471 height 305
click at [277, 180] on div ".button .button-bg { transition : transform 0.4 s cubic-bezier ( 0.175 , 0.885 …" at bounding box center [472, 245] width 471 height 305
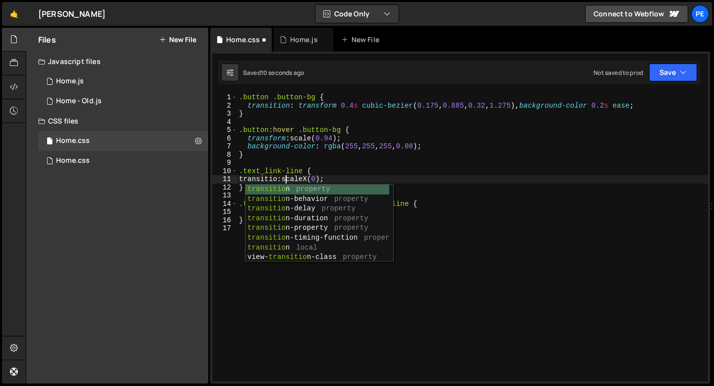
scroll to position [0, 3]
click at [315, 179] on div ".button .button-bg { transition : transform 0.4 s cubic-bezier ( 0.175 , 0.885 …" at bounding box center [472, 245] width 471 height 305
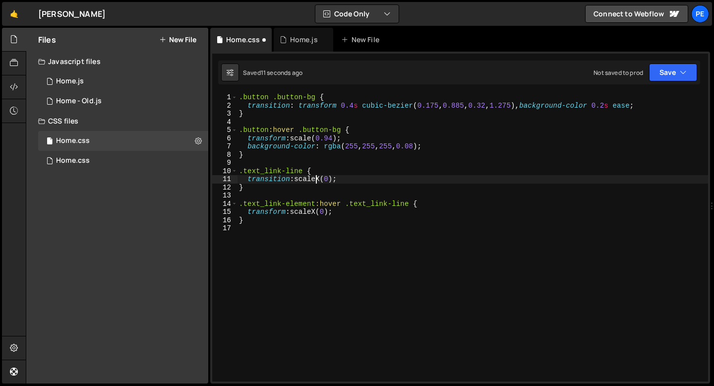
click at [315, 180] on div ".button .button-bg { transition : transform 0.4 s cubic-bezier ( 0.175 , 0.885 …" at bounding box center [472, 245] width 471 height 305
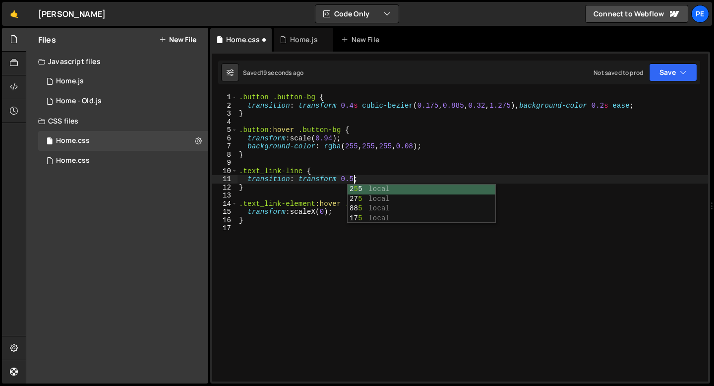
scroll to position [0, 8]
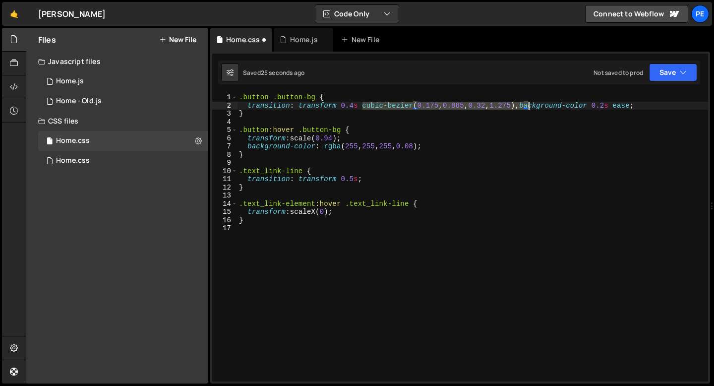
drag, startPoint x: 362, startPoint y: 107, endPoint x: 528, endPoint y: 103, distance: 166.2
click at [528, 103] on div ".button .button-bg { transition : transform 0.4 s cubic-bezier ( 0.175 , 0.885 …" at bounding box center [472, 245] width 471 height 305
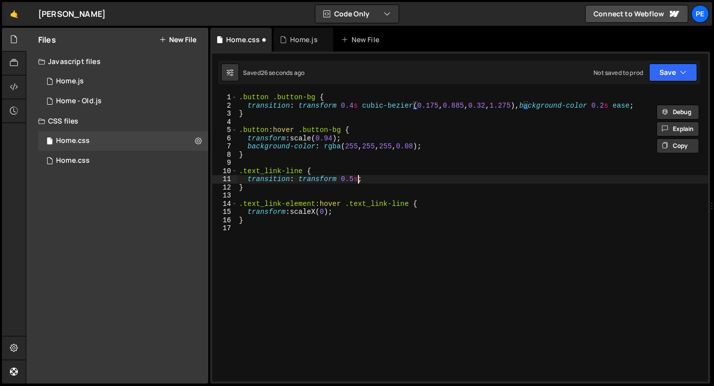
click at [360, 179] on div ".button .button-bg { transition : transform 0.4 s cubic-bezier ( 0.175 , 0.885 …" at bounding box center [472, 245] width 471 height 305
paste textarea "cubic-bezier(0.175, 0.885, 0.32, 1.275)"
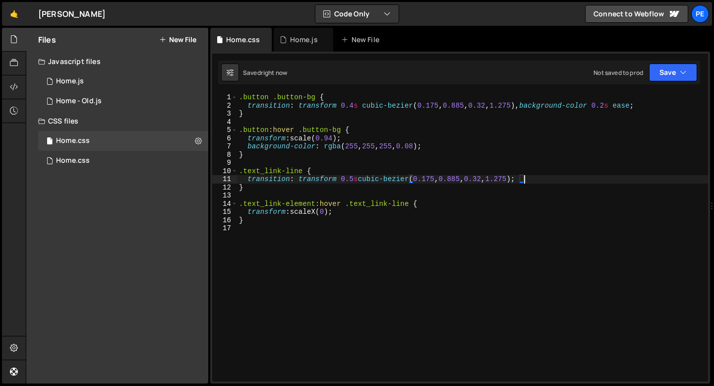
click at [360, 179] on div ".button .button-bg { transition : transform 0.4 s cubic-bezier ( 0.175 , 0.885 …" at bounding box center [472, 245] width 471 height 305
type textarea "transition: transform 0.5s cubic-bezier(0.175, 0.885, 0.32, 1.275);"
click at [93, 160] on div "Home.css 0" at bounding box center [123, 161] width 170 height 20
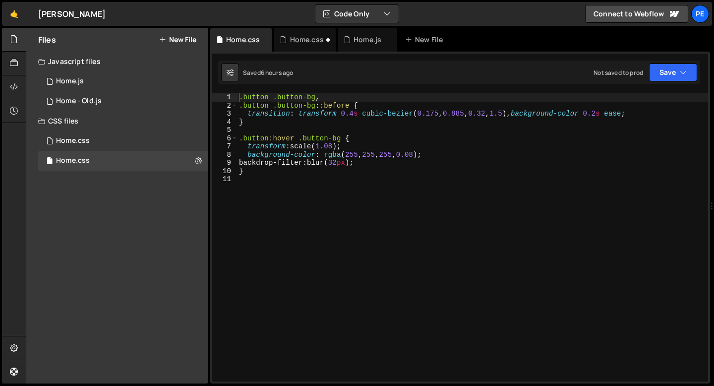
click at [327, 97] on div ".button .button-bg , .button .button-bg : :before { transition : transform 0.4 …" at bounding box center [472, 245] width 471 height 305
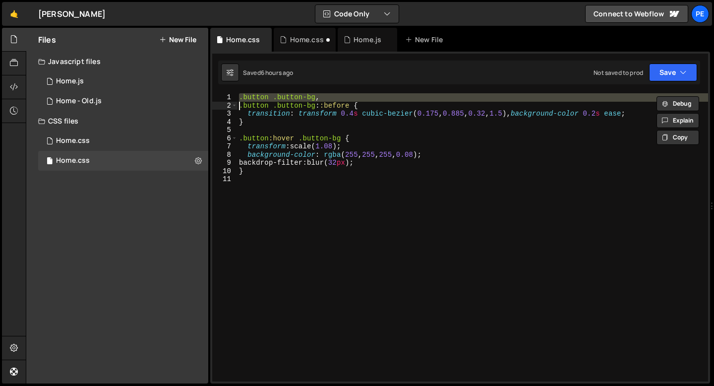
type textarea ".button .button-bg::before {"
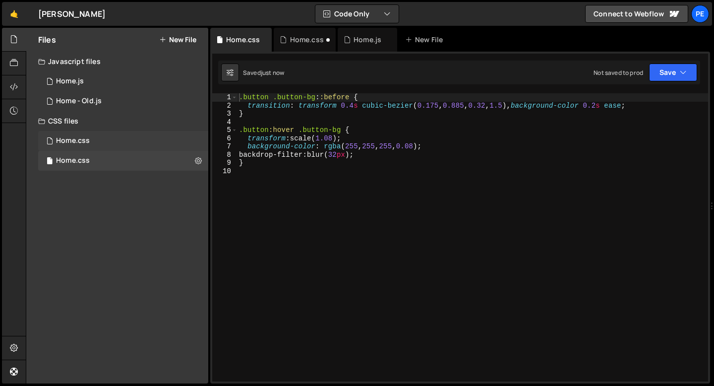
click at [95, 147] on div "Home.css 0" at bounding box center [123, 141] width 170 height 20
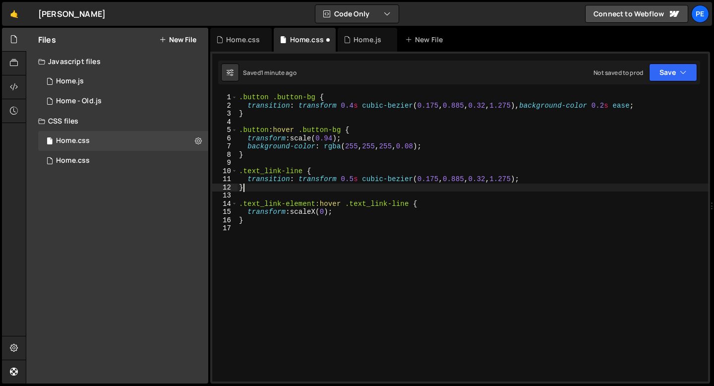
scroll to position [0, 0]
click at [289, 184] on div ".button .button-bg { transition : transform 0.4 s cubic-bezier ( 0.175 , 0.885 …" at bounding box center [472, 245] width 471 height 305
type textarea "}"
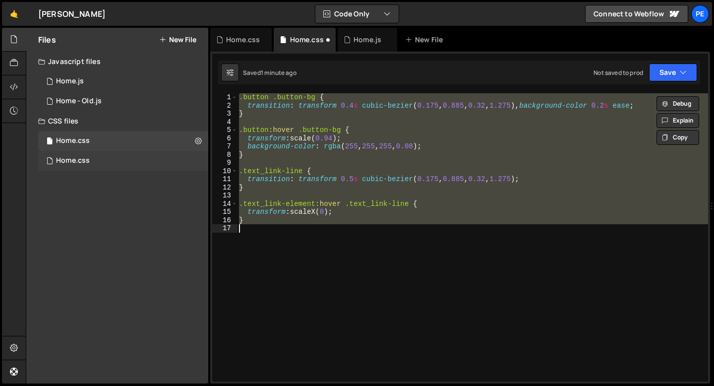
click at [101, 156] on div "Home.css 0" at bounding box center [123, 161] width 170 height 20
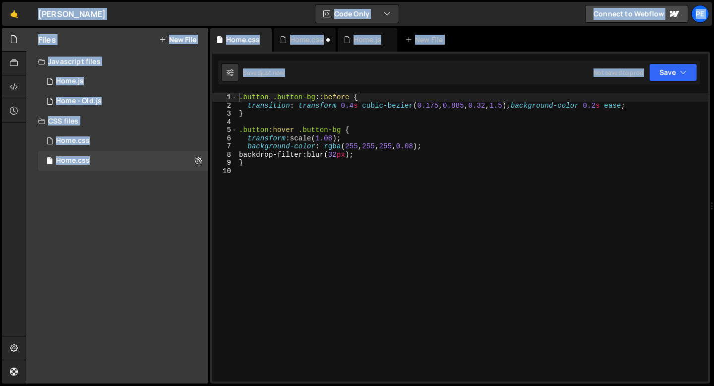
click at [267, 165] on div ".button .button-bg : :before { transition : transform 0.4 s cubic-bezier ( 0.17…" at bounding box center [472, 245] width 471 height 305
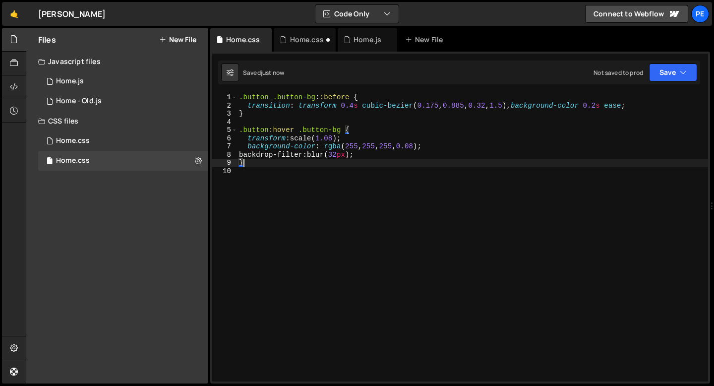
type textarea "}"
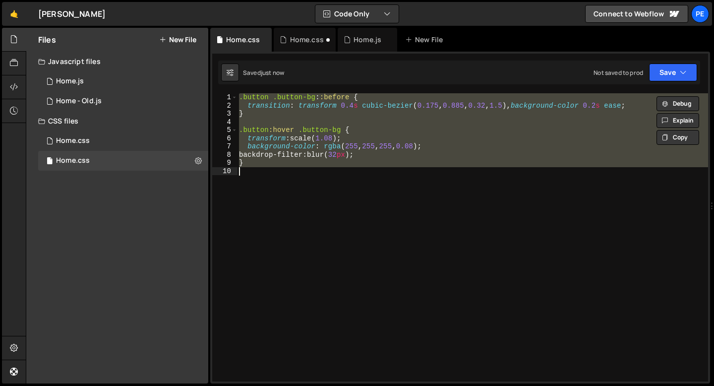
paste textarea
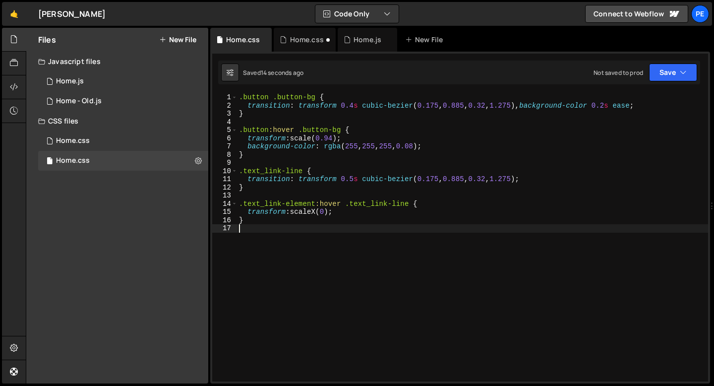
click at [338, 139] on div ".button .button-bg { transition : transform 0.4 s cubic-bezier ( 0.175 , 0.885 …" at bounding box center [472, 245] width 471 height 305
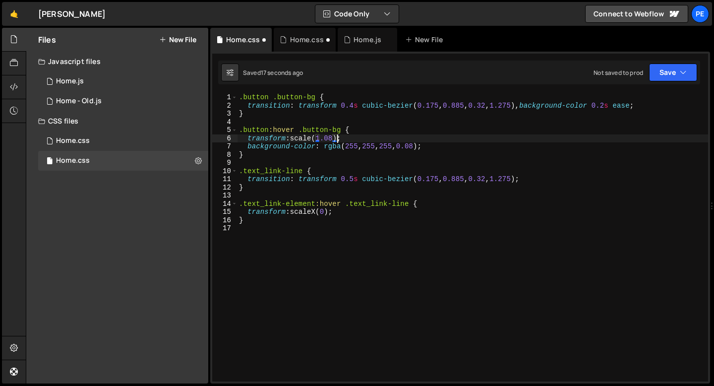
scroll to position [0, 6]
click at [524, 178] on div ".button .button-bg { transition : transform 0.4 s cubic-bezier ( 0.175 , 0.885 …" at bounding box center [472, 245] width 471 height 305
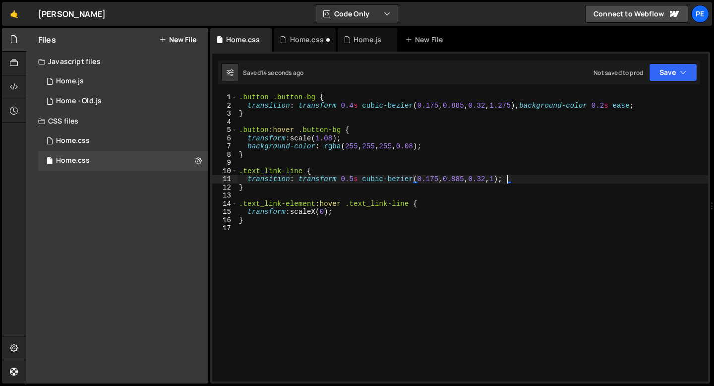
click at [353, 181] on div ".button .button-bg { transition : transform 0.4 s cubic-bezier ( 0.175 , 0.885 …" at bounding box center [472, 245] width 471 height 305
click at [410, 205] on div ".button .button-bg { transition : transform 0.4 s cubic-bezier ( 0.175 , 0.885 …" at bounding box center [472, 245] width 471 height 305
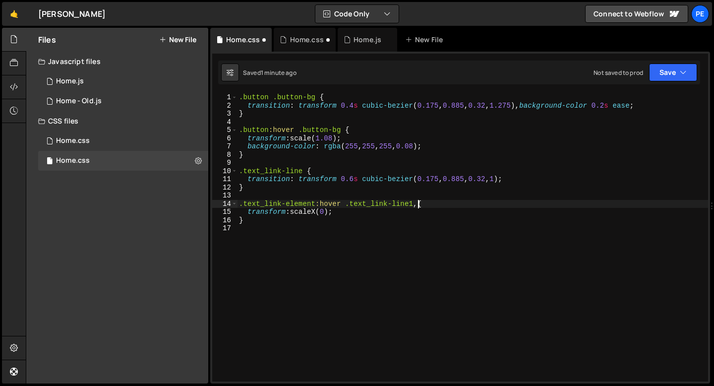
scroll to position [0, 12]
drag, startPoint x: 418, startPoint y: 205, endPoint x: 242, endPoint y: 205, distance: 176.1
click at [242, 205] on div ".button .button-bg { transition : transform 0.4 s cubic-bezier ( 0.175 , 0.885 …" at bounding box center [472, 245] width 471 height 305
click at [418, 204] on div ".button .button-bg { transition : transform 0.4 s cubic-bezier ( 0.175 , 0.885 …" at bounding box center [472, 237] width 471 height 288
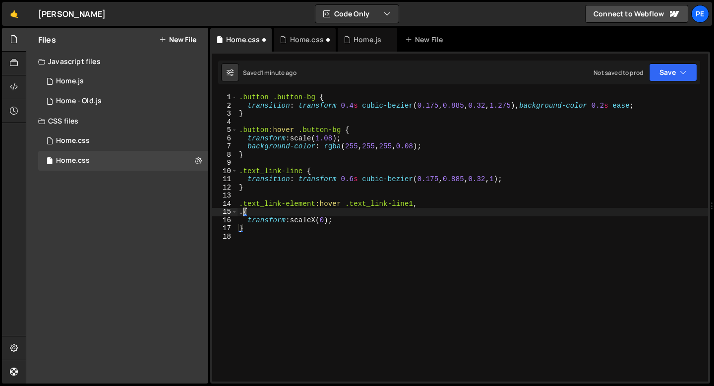
paste textarea "text_link-element:hover .text_link-line1,"
click at [301, 173] on div ".button .button-bg { transition : transform 0.4 s cubic-bezier ( 0.175 , 0.885 …" at bounding box center [472, 245] width 471 height 305
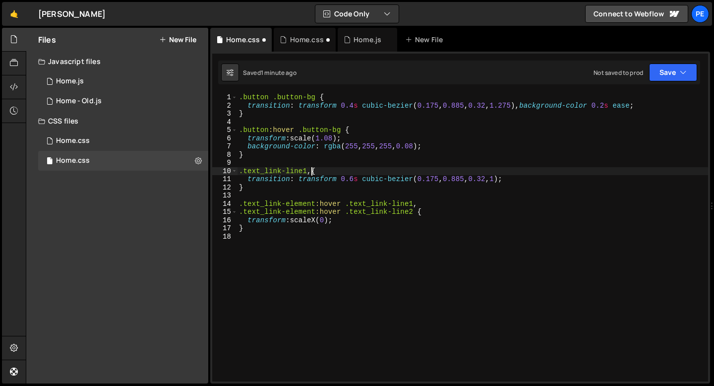
scroll to position [0, 4]
drag, startPoint x: 312, startPoint y: 170, endPoint x: 239, endPoint y: 168, distance: 72.5
click at [239, 168] on div ".button .button-bg { transition : transform 0.4 s cubic-bezier ( 0.175 , 0.885 …" at bounding box center [472, 245] width 471 height 305
click at [311, 171] on div ".button .button-bg { transition : transform 0.4 s cubic-bezier ( 0.175 , 0.885 …" at bounding box center [472, 237] width 471 height 288
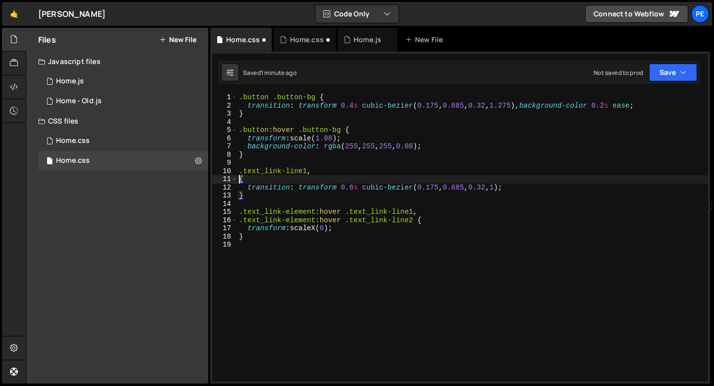
paste textarea ".text_link-line1,"
click at [321, 194] on div ".button .button-bg { transition : transform 0.4 s cubic-bezier ( 0.175 , 0.885 …" at bounding box center [472, 245] width 471 height 305
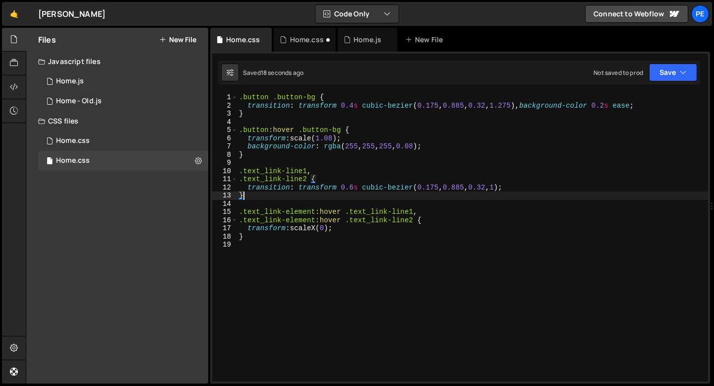
scroll to position [0, 0]
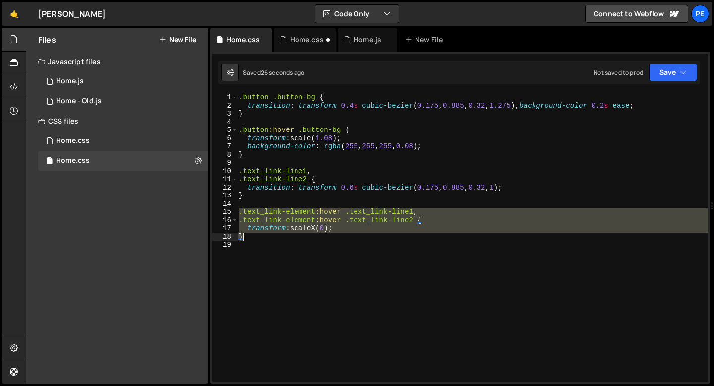
drag, startPoint x: 239, startPoint y: 213, endPoint x: 250, endPoint y: 236, distance: 25.1
click at [250, 236] on div ".button .button-bg { transition : transform 0.4 s cubic-bezier ( 0.175 , 0.885 …" at bounding box center [472, 245] width 471 height 305
type textarea "transform: scaleX(0); }"
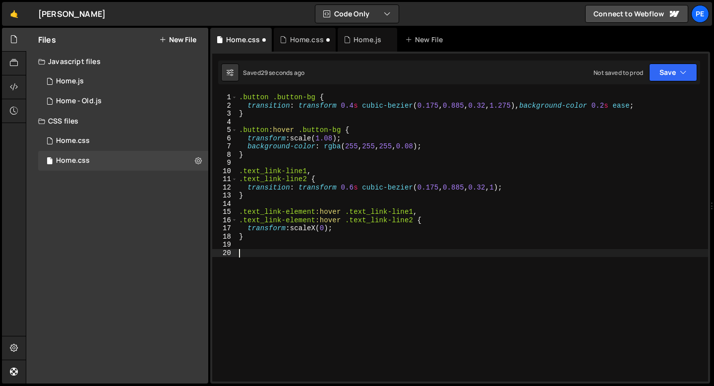
paste textarea "}"
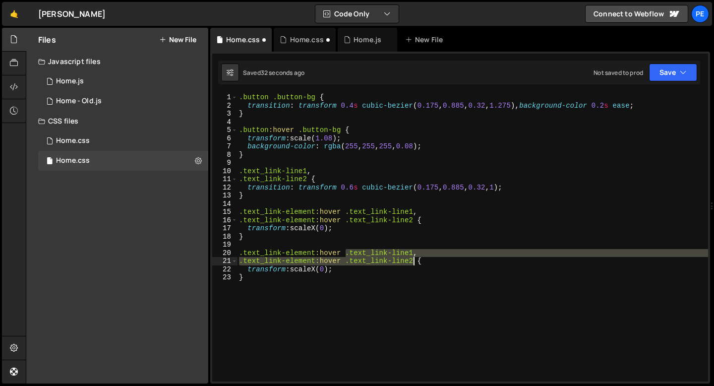
drag, startPoint x: 348, startPoint y: 253, endPoint x: 412, endPoint y: 260, distance: 64.9
click at [412, 260] on div ".button .button-bg { transition : transform 0.4 s cubic-bezier ( 0.175 , 0.885 …" at bounding box center [472, 245] width 471 height 305
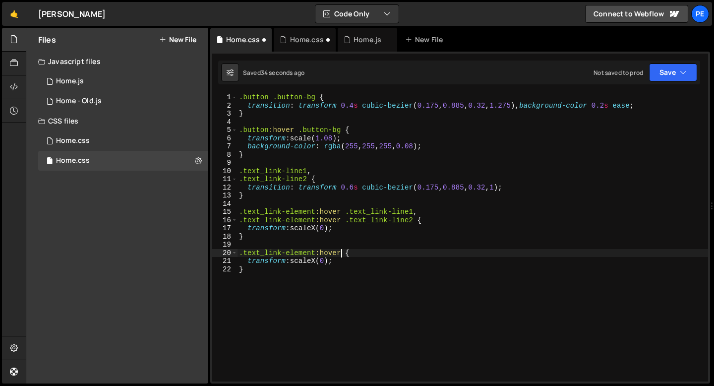
click at [264, 263] on div ".button .button-bg { transition : transform 0.4 s cubic-bezier ( 0.175 , 0.885 …" at bounding box center [472, 245] width 471 height 305
click at [313, 262] on div ".button .button-bg { transition : transform 0.4 s cubic-bezier ( 0.175 , 0.885 …" at bounding box center [472, 245] width 471 height 305
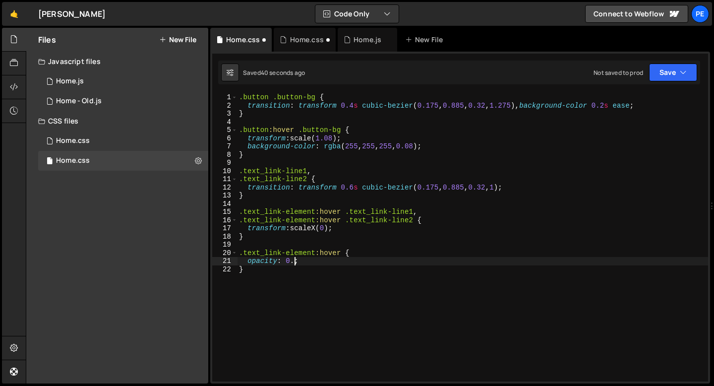
scroll to position [0, 4]
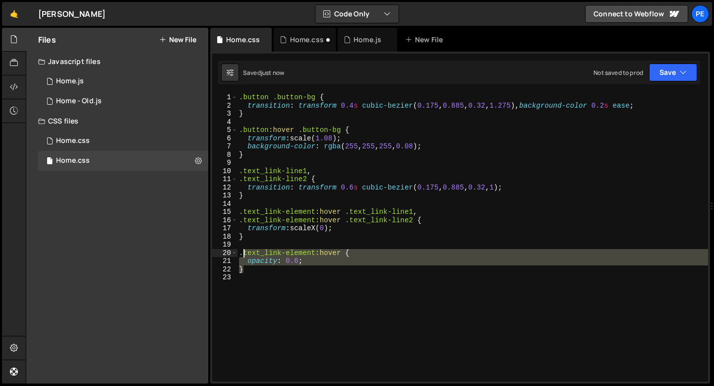
drag, startPoint x: 246, startPoint y: 269, endPoint x: 240, endPoint y: 255, distance: 15.3
click at [240, 255] on div ".button .button-bg { transition : transform 0.4 s cubic-bezier ( 0.175 , 0.885 …" at bounding box center [472, 245] width 471 height 305
click at [264, 236] on div ".button .button-bg { transition : transform 0.4 s cubic-bezier ( 0.175 , 0.885 …" at bounding box center [472, 245] width 471 height 305
type textarea "}"
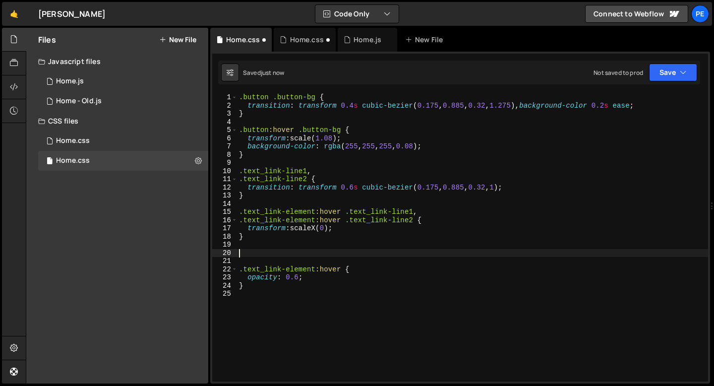
paste textarea "}"
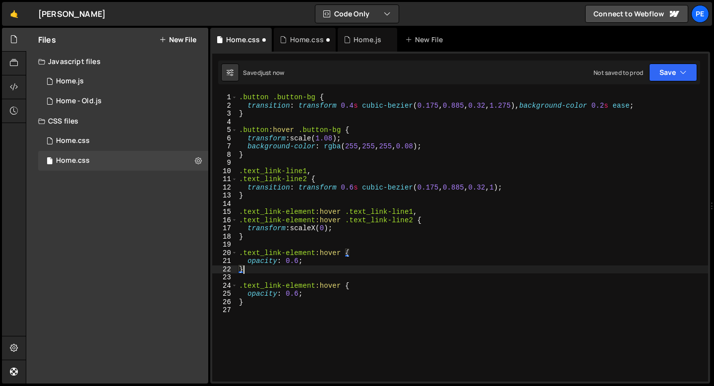
click at [326, 253] on div ".button .button-bg { transition : transform 0.4 s cubic-bezier ( 0.175 , 0.885 …" at bounding box center [472, 245] width 471 height 305
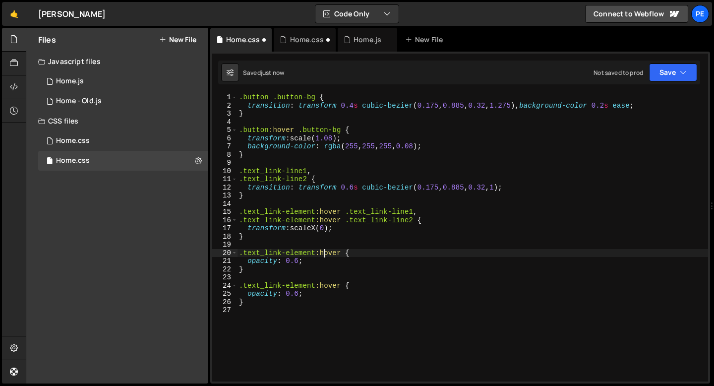
click at [326, 253] on div ".button .button-bg { transition : transform 0.4 s cubic-bezier ( 0.175 , 0.885 …" at bounding box center [472, 245] width 471 height 305
click at [258, 260] on div ".button .button-bg { transition : transform 0.4 s cubic-bezier ( 0.175 , 0.885 …" at bounding box center [472, 245] width 471 height 305
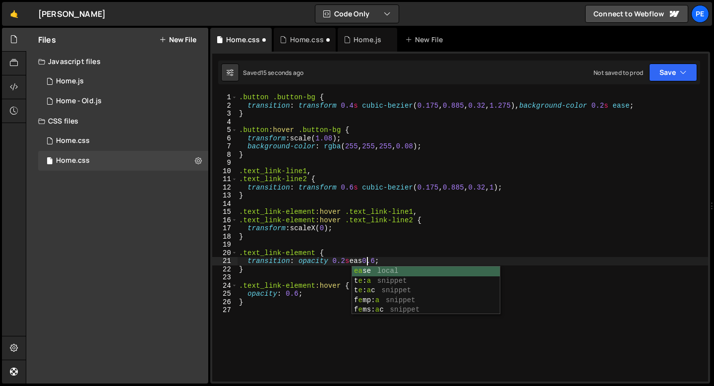
scroll to position [0, 9]
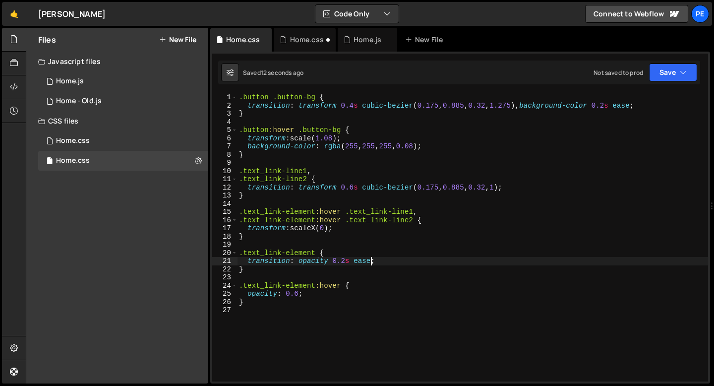
click at [343, 258] on div ".button .button-bg { transition : transform 0.4 s cubic-bezier ( 0.175 , 0.885 …" at bounding box center [472, 245] width 471 height 305
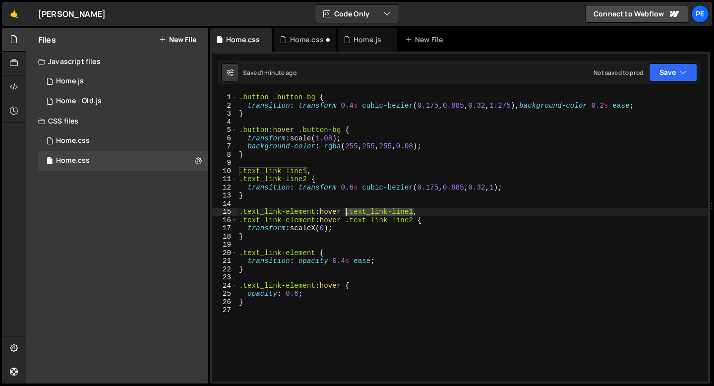
drag, startPoint x: 413, startPoint y: 212, endPoint x: 346, endPoint y: 213, distance: 67.0
click at [346, 213] on div ".button .button-bg { transition : transform 0.4 s cubic-bezier ( 0.175 , 0.885 …" at bounding box center [472, 245] width 471 height 305
paste textarea "text_link-line"
click at [345, 210] on div ".button .button-bg { transition : transform 0.4 s cubic-bezier ( 0.175 , 0.885 …" at bounding box center [472, 245] width 471 height 305
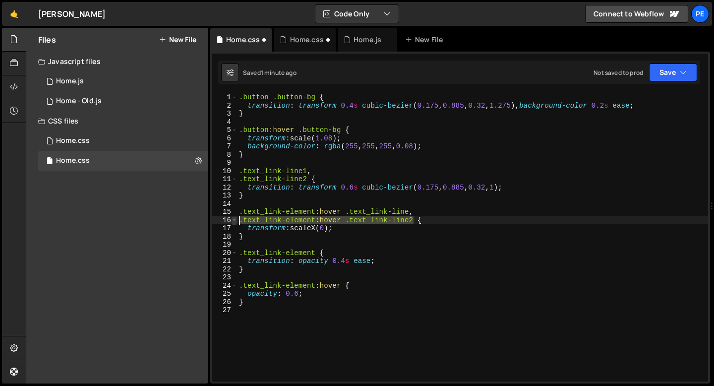
drag, startPoint x: 413, startPoint y: 220, endPoint x: 234, endPoint y: 221, distance: 179.1
click at [234, 221] on div ".text_link-element:hover .text_link-line, 1 2 3 4 5 6 7 8 9 10 11 12 13 14 15 1…" at bounding box center [460, 237] width 496 height 288
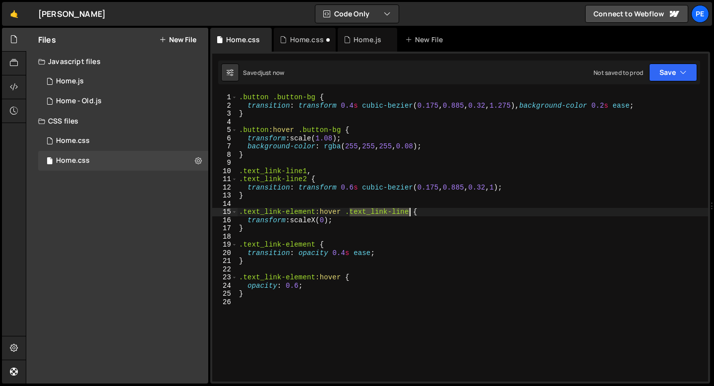
drag, startPoint x: 349, startPoint y: 211, endPoint x: 408, endPoint y: 211, distance: 59.0
click at [408, 211] on div ".button .button-bg { transition : transform 0.4 s cubic-bezier ( 0.175 , 0.885 …" at bounding box center [472, 245] width 471 height 305
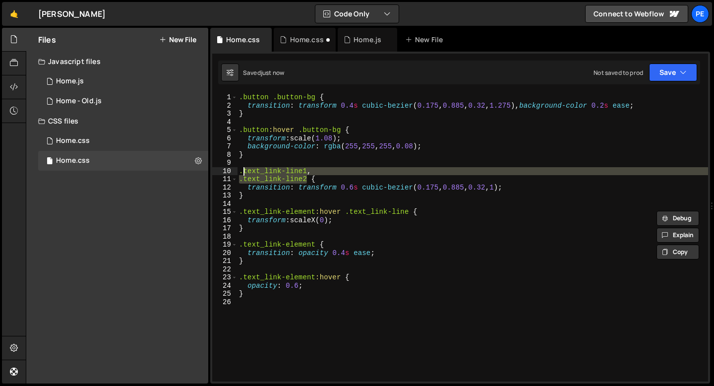
drag, startPoint x: 308, startPoint y: 180, endPoint x: 245, endPoint y: 169, distance: 64.0
click at [245, 169] on div ".button .button-bg { transition : transform 0.4 s cubic-bezier ( 0.175 , 0.885 …" at bounding box center [472, 245] width 471 height 305
paste textarea
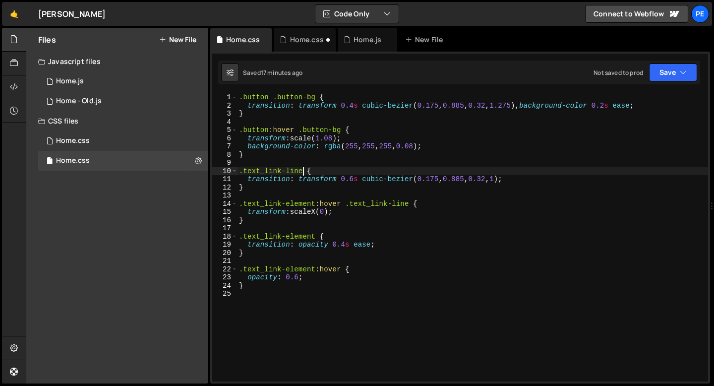
click at [255, 114] on div ".button .button-bg { transition : transform 0.4 s cubic-bezier ( 0.175 , 0.885 …" at bounding box center [472, 245] width 471 height 305
type textarea "}"
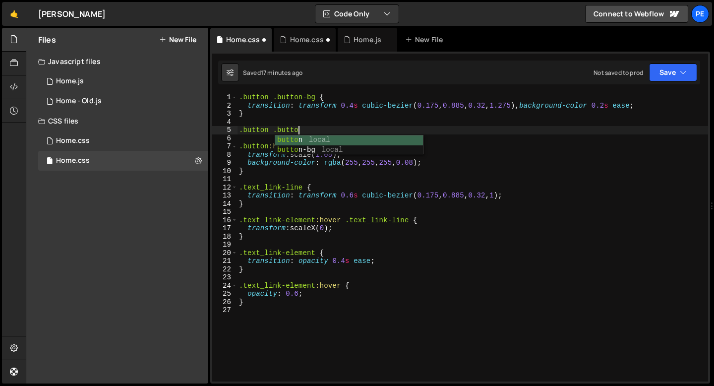
scroll to position [0, 4]
click at [293, 127] on div ".button .button-bg { transition : transform 0.4 s cubic-bezier ( 0.175 , 0.885 …" at bounding box center [472, 245] width 471 height 305
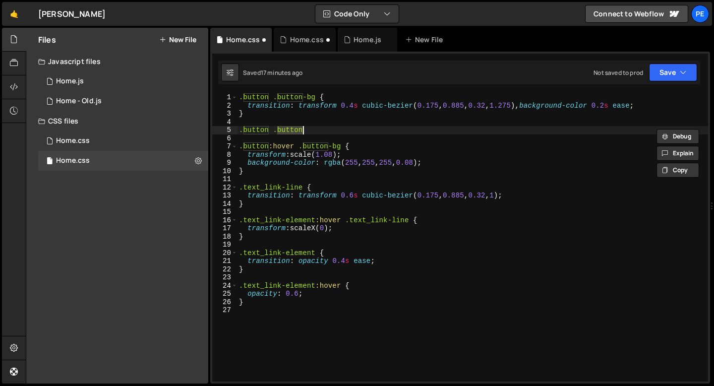
paste textarea "-photo"
type textarea ".button .button-photo {"
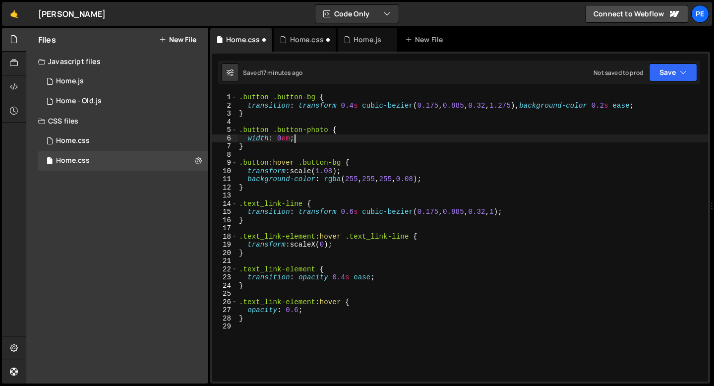
scroll to position [0, 0]
click at [299, 139] on div ".button .button-bg { transition : transform 0.4 s cubic-bezier ( 0.175 , 0.885 …" at bounding box center [472, 245] width 471 height 305
type textarea "width: 0em;"
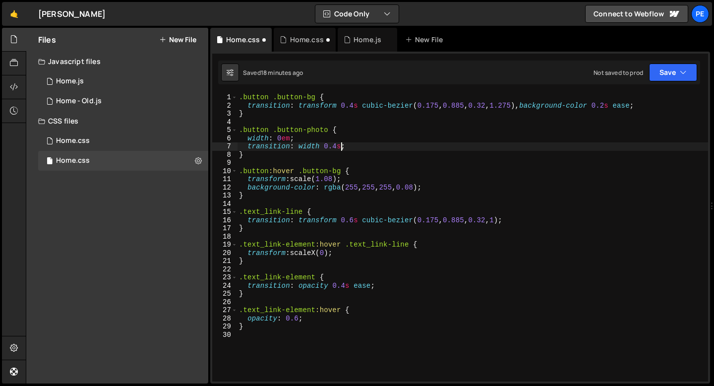
scroll to position [0, 7]
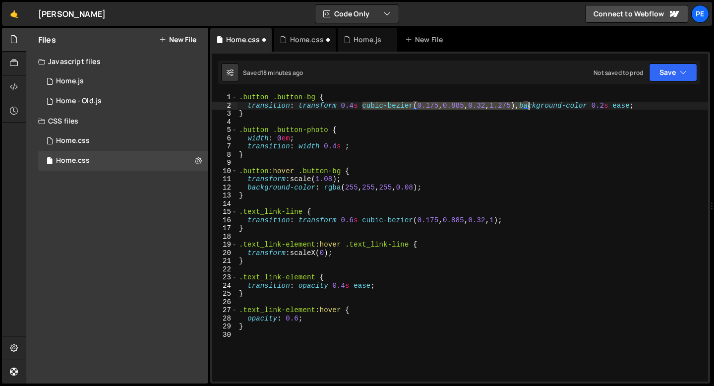
drag, startPoint x: 362, startPoint y: 105, endPoint x: 527, endPoint y: 107, distance: 165.2
click at [527, 107] on div ".button .button-bg { transition : transform 0.4 s cubic-bezier ( 0.175 , 0.885 …" at bounding box center [472, 245] width 471 height 305
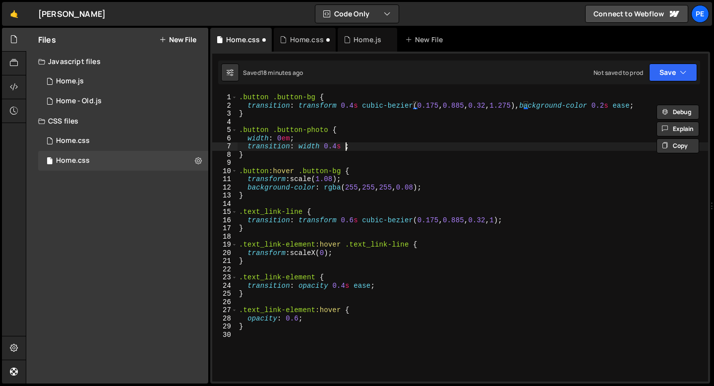
click at [344, 147] on div ".button .button-bg { transition : transform 0.4 s cubic-bezier ( 0.175 , 0.885 …" at bounding box center [472, 245] width 471 height 305
paste textarea "cubic-bezier(0.175, 0.885, 0.32, 1.275)"
click at [507, 146] on div ".button .button-bg { transition : transform 0.4 s cubic-bezier ( 0.175 , 0.885 …" at bounding box center [472, 245] width 471 height 305
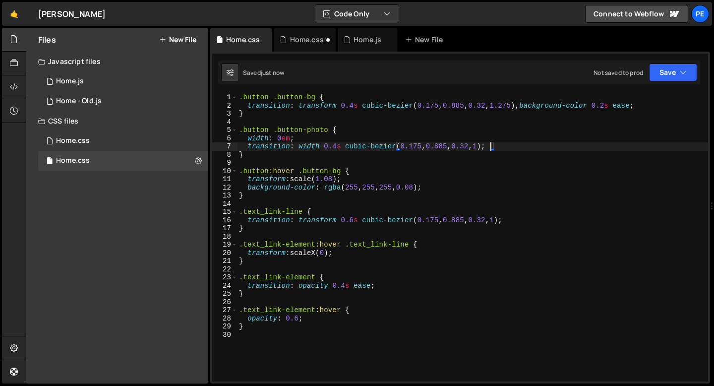
click at [270, 155] on div ".button .button-bg { transition : transform 0.4 s cubic-bezier ( 0.175 , 0.885 …" at bounding box center [472, 245] width 471 height 305
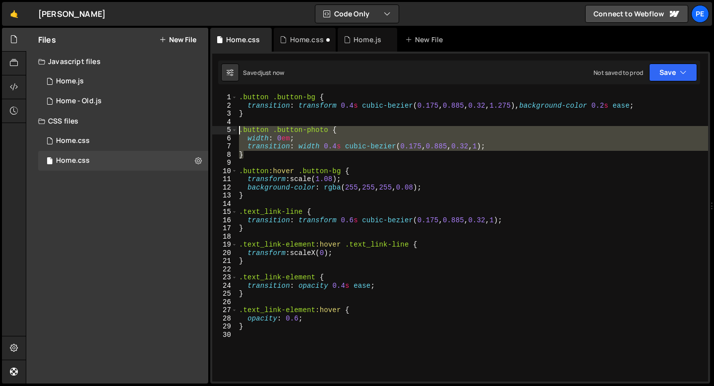
drag, startPoint x: 247, startPoint y: 157, endPoint x: 238, endPoint y: 132, distance: 26.8
click at [238, 132] on div ".button .button-bg { transition : transform 0.4 s cubic-bezier ( 0.175 , 0.885 …" at bounding box center [472, 245] width 471 height 305
click at [254, 158] on div ".button .button-bg { transition : transform 0.4 s cubic-bezier ( 0.175 , 0.885 …" at bounding box center [472, 237] width 471 height 288
type textarea "}"
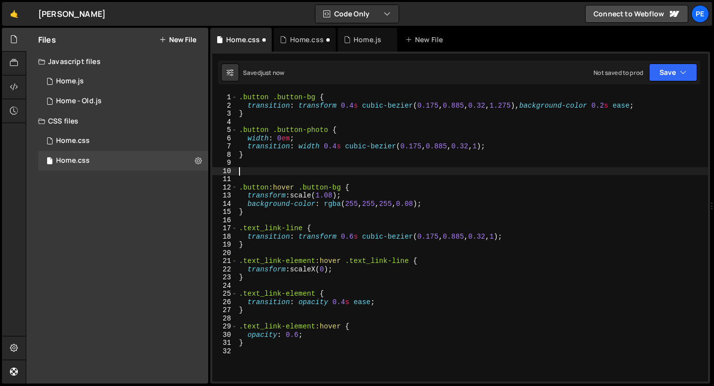
paste textarea "}"
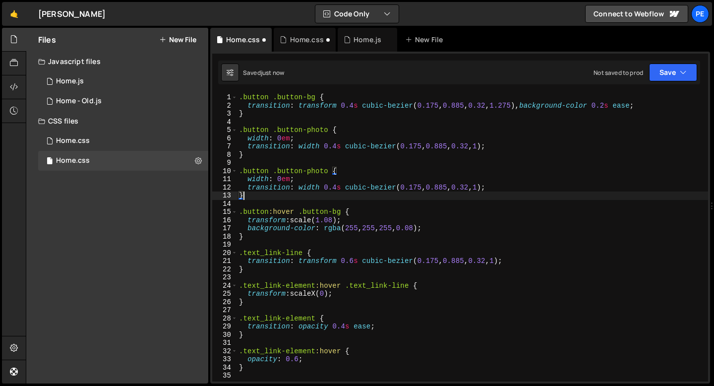
click at [270, 170] on div ".button .button-bg { transition : transform 0.4 s cubic-bezier ( 0.175 , 0.885 …" at bounding box center [472, 245] width 471 height 305
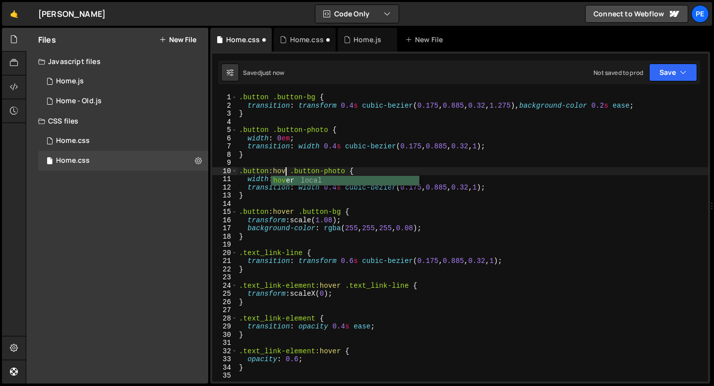
scroll to position [0, 3]
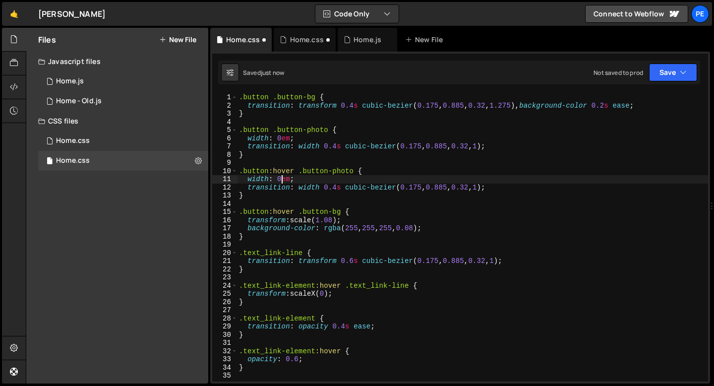
click at [281, 179] on div ".button .button-bg { transition : transform 0.4 s cubic-bezier ( 0.175 , 0.885 …" at bounding box center [472, 245] width 471 height 305
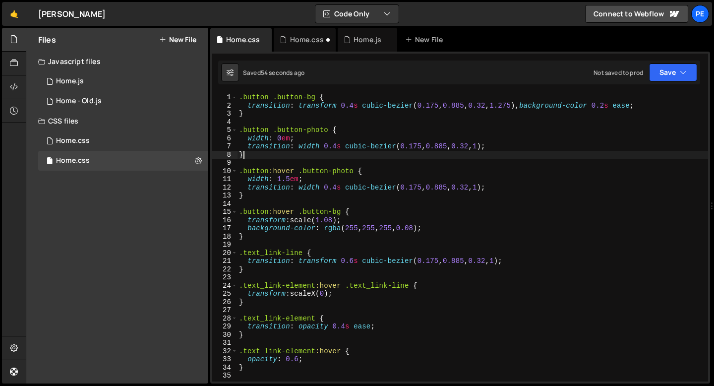
click at [283, 154] on div ".button .button-bg { transition : transform 0.4 s cubic-bezier ( 0.175 , 0.885 …" at bounding box center [472, 245] width 471 height 305
type textarea "}"
click at [257, 112] on div ".button .button-bg { transition : transform 0.4 s cubic-bezier ( 0.175 , 0.885 …" at bounding box center [472, 245] width 471 height 305
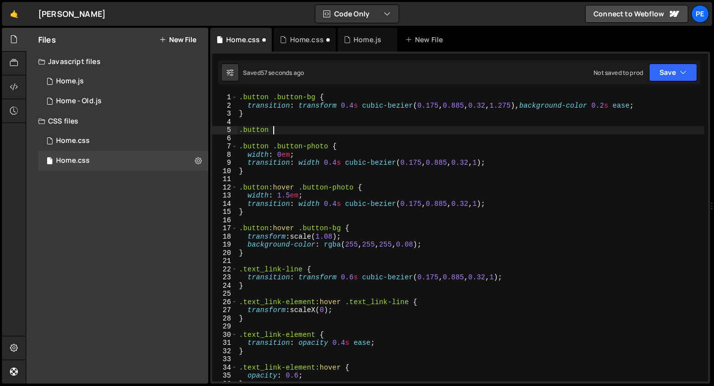
type textarea ".button {"
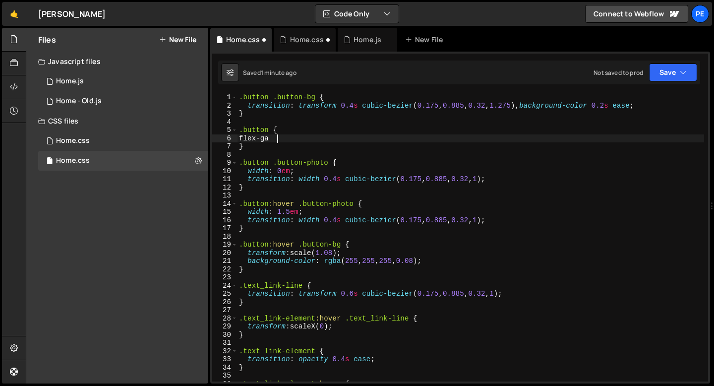
scroll to position [0, 2]
drag, startPoint x: 289, startPoint y: 140, endPoint x: 249, endPoint y: 139, distance: 40.7
click at [249, 139] on div ".button .button-bg { transition : transform 0.4 s cubic-bezier ( 0.175 , 0.885 …" at bounding box center [470, 245] width 467 height 305
paste textarea "grid-column"
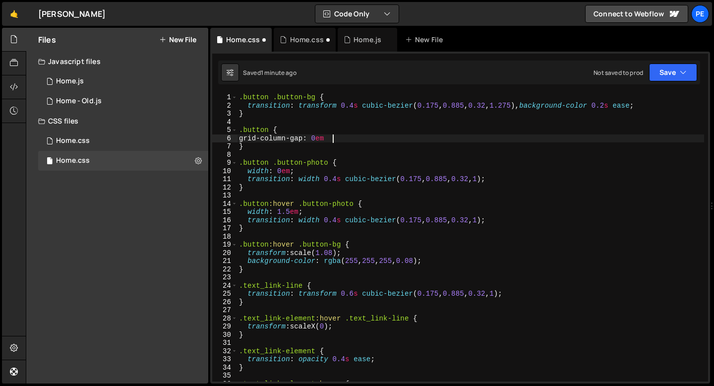
type textarea "grid-column-gap: 0em;"
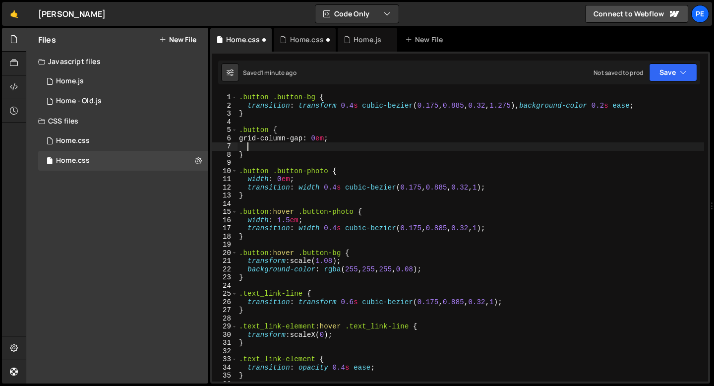
scroll to position [0, 0]
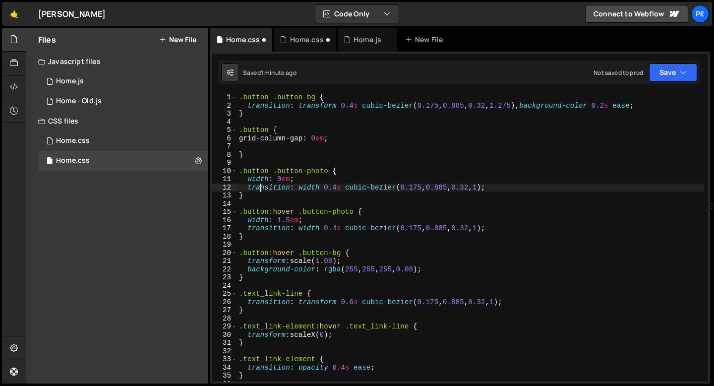
click at [259, 189] on div ".button .button-bg { transition : transform 0.4 s cubic-bezier ( 0.175 , 0.885 …" at bounding box center [470, 245] width 467 height 305
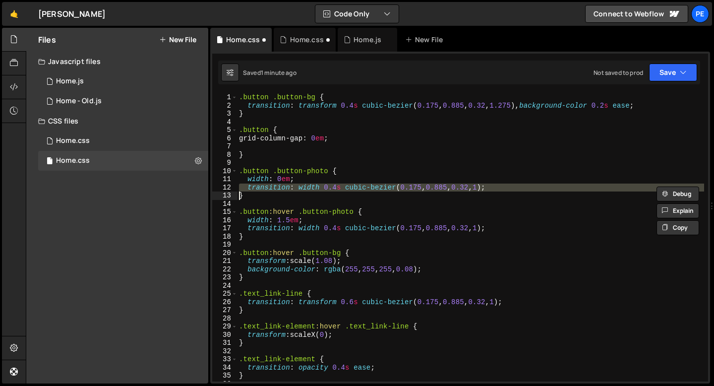
click at [259, 189] on div ".button .button-bg { transition : transform 0.4 s cubic-bezier ( 0.175 , 0.885 …" at bounding box center [470, 245] width 467 height 305
type textarea "transition: width 0.4s cubic-bezier(0.175, 0.885, 0.32, 1); }"
click at [256, 148] on div ".button .button-bg { transition : transform 0.4 s cubic-bezier ( 0.175 , 0.885 …" at bounding box center [470, 245] width 467 height 305
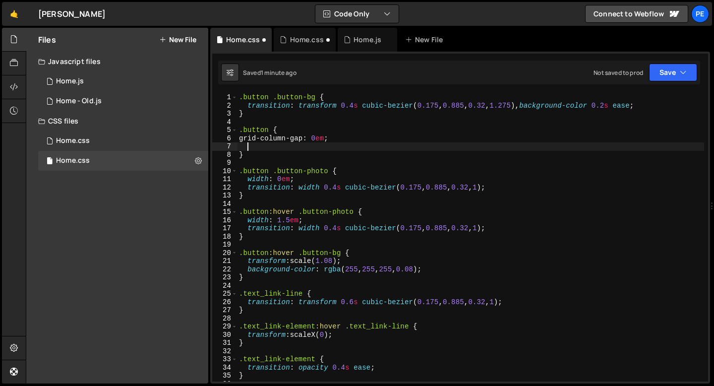
paste textarea
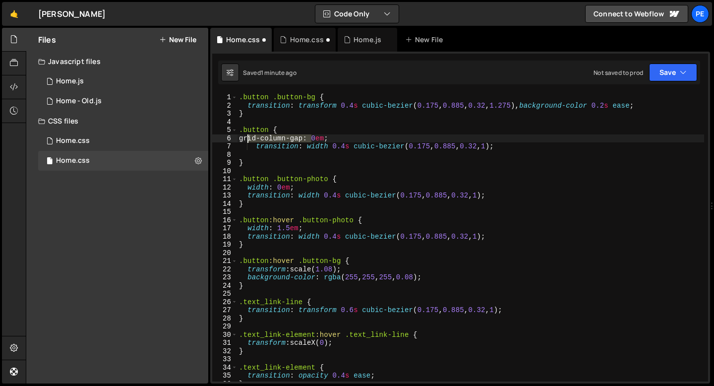
drag, startPoint x: 312, startPoint y: 137, endPoint x: 249, endPoint y: 137, distance: 63.0
click at [249, 137] on div ".button .button-bg { transition : transform 0.4 s cubic-bezier ( 0.175 , 0.885 …" at bounding box center [470, 245] width 467 height 305
click at [313, 147] on div ".button .button-bg { transition : transform 0.4 s cubic-bezier ( 0.175 , 0.885 …" at bounding box center [470, 245] width 467 height 305
paste textarea "grid-column-gap"
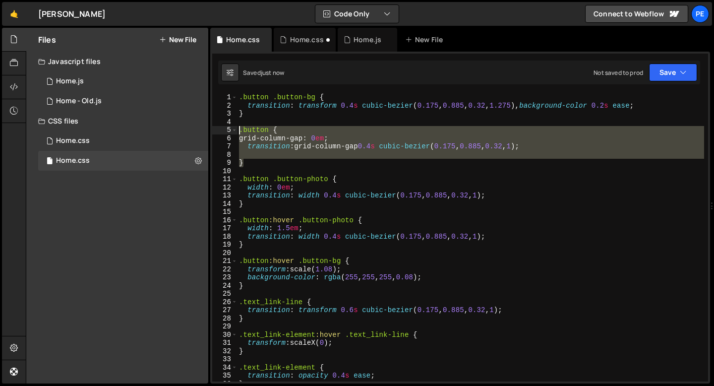
drag, startPoint x: 249, startPoint y: 160, endPoint x: 239, endPoint y: 132, distance: 29.5
click at [240, 132] on div ".button .button-bg { transition : transform 0.4 s cubic-bezier ( 0.175 , 0.885 …" at bounding box center [470, 245] width 467 height 305
click at [248, 162] on div ".button .button-bg { transition : transform 0.4 s cubic-bezier ( 0.175 , 0.885 …" at bounding box center [470, 237] width 467 height 288
type textarea "}"
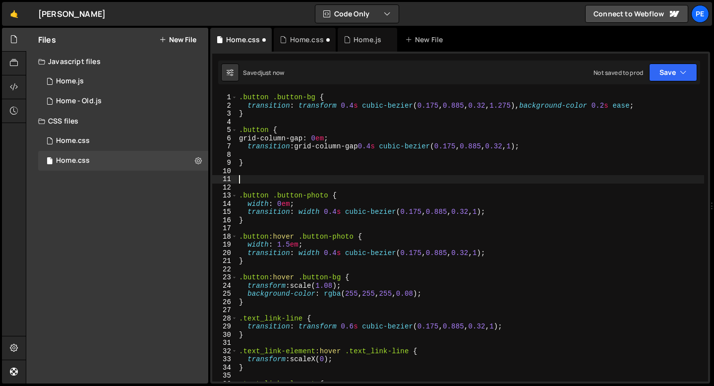
paste textarea "}"
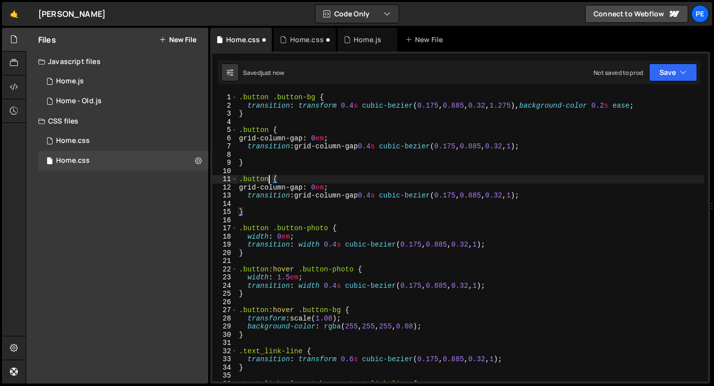
click at [268, 179] on div ".button .button-bg { transition : transform 0.4 s cubic-bezier ( 0.175 , 0.885 …" at bounding box center [470, 245] width 467 height 305
click at [323, 190] on div ".button .button-bg { transition : transform 0.4 s cubic-bezier ( 0.175 , 0.885 …" at bounding box center [470, 245] width 467 height 305
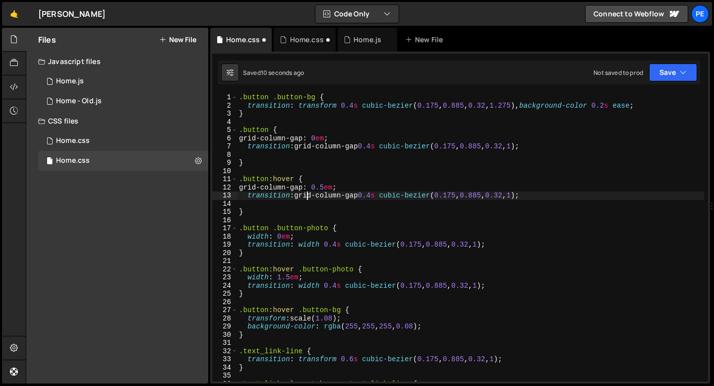
click at [308, 198] on div ".button .button-bg { transition : transform 0.4 s cubic-bezier ( 0.175 , 0.885 …" at bounding box center [470, 245] width 467 height 305
type textarea "transition: grid-column-gap 0.4s cubic-bezier(0.175, 0.885, 0.32, 1);"
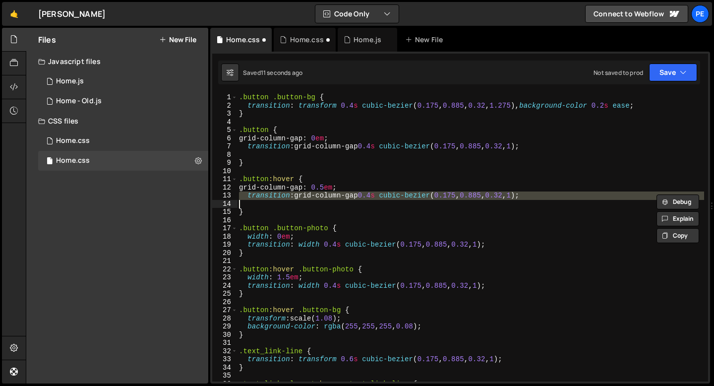
scroll to position [0, 0]
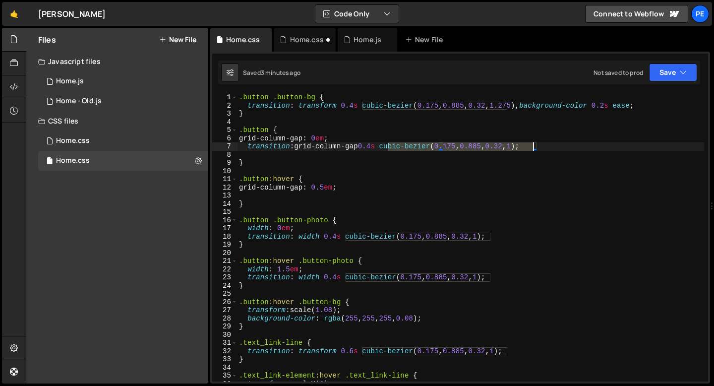
drag, startPoint x: 389, startPoint y: 147, endPoint x: 535, endPoint y: 147, distance: 146.4
click at [535, 147] on div ".button .button-bg { transition : transform 0.4 s cubic-bezier ( 0.175 , 0.885 …" at bounding box center [470, 245] width 467 height 305
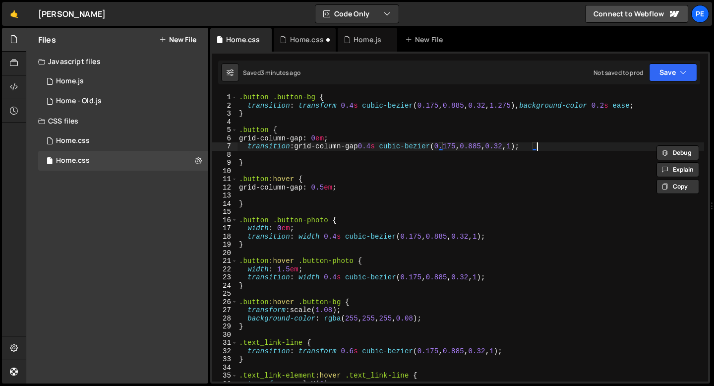
click at [537, 146] on div ".button .button-bg { transition : transform 0.4 s cubic-bezier ( 0.175 , 0.885 …" at bounding box center [470, 245] width 467 height 305
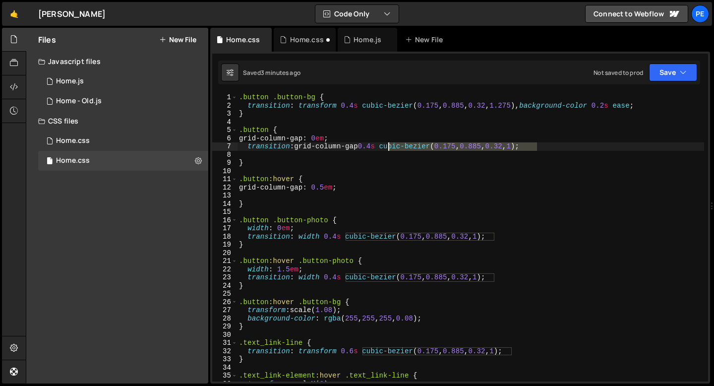
drag, startPoint x: 537, startPoint y: 146, endPoint x: 389, endPoint y: 147, distance: 148.4
click at [389, 147] on div ".button .button-bg { transition : transform 0.4 s cubic-bezier ( 0.175 , 0.885 …" at bounding box center [470, 245] width 467 height 305
paste textarea ".23, 1,"
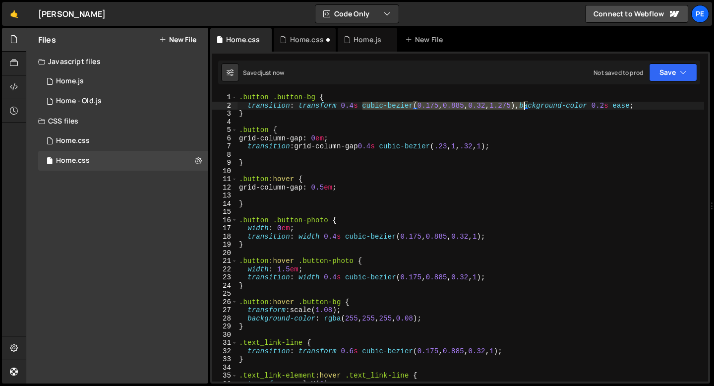
drag, startPoint x: 364, startPoint y: 104, endPoint x: 525, endPoint y: 104, distance: 161.7
click at [525, 104] on div ".button .button-bg { transition : transform 0.4 s cubic-bezier ( 0.175 , 0.885 …" at bounding box center [470, 245] width 467 height 305
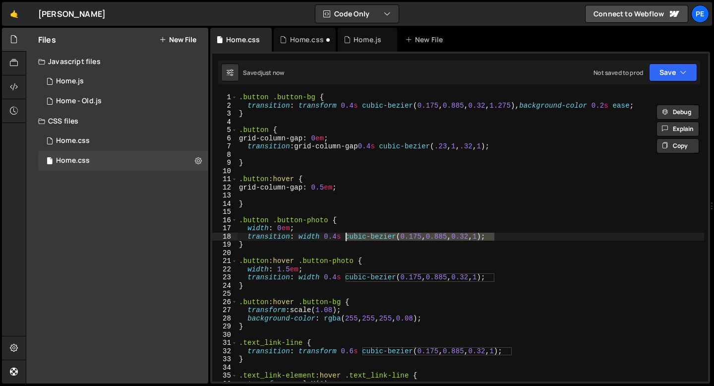
drag, startPoint x: 494, startPoint y: 235, endPoint x: 347, endPoint y: 234, distance: 146.9
click at [347, 234] on div ".button .button-bg { transition : transform 0.4 s cubic-bezier ( 0.175 , 0.885 …" at bounding box center [470, 245] width 467 height 305
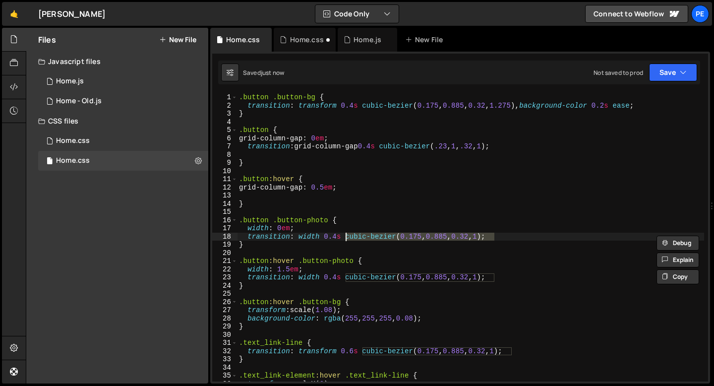
paste textarea ".23, 1,"
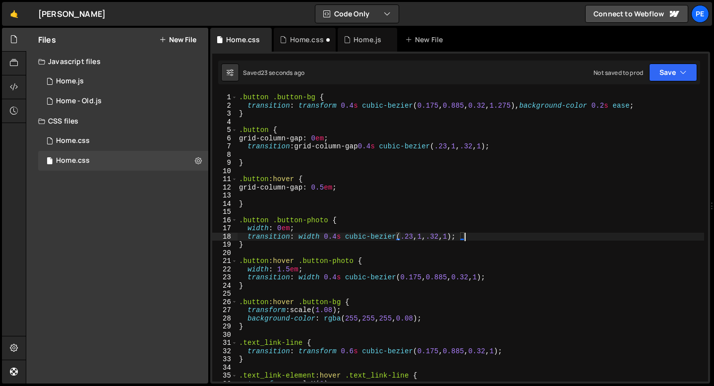
click at [291, 117] on div ".button .button-bg { transition : transform 0.4 s cubic-bezier ( 0.175 , 0.885 …" at bounding box center [470, 245] width 467 height 305
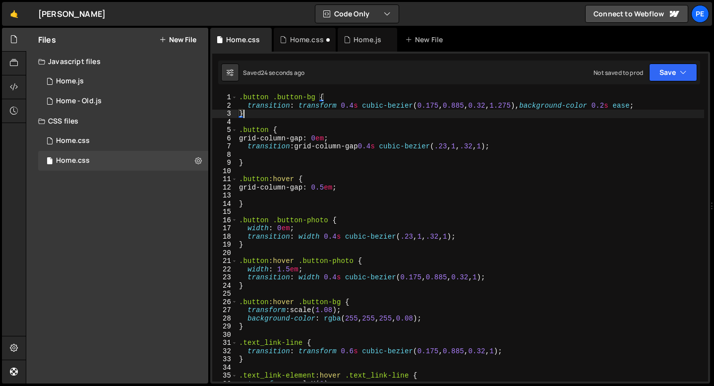
click at [258, 160] on div ".button .button-bg { transition : transform 0.4 s cubic-bezier ( 0.175 , 0.885 …" at bounding box center [470, 245] width 467 height 305
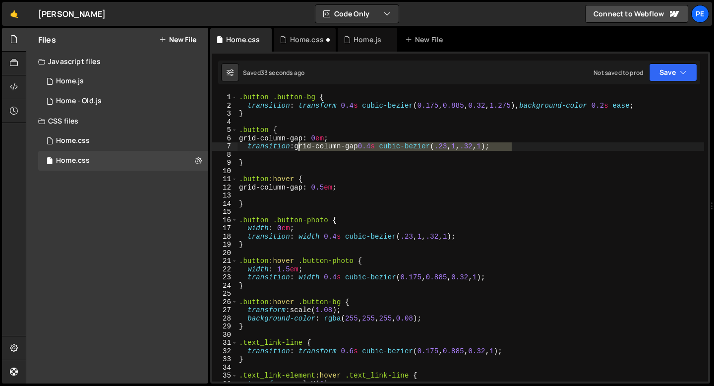
drag, startPoint x: 514, startPoint y: 147, endPoint x: 300, endPoint y: 147, distance: 213.8
click at [300, 148] on div ".button .button-bg { transition : transform 0.4 s cubic-bezier ( 0.175 , 0.885 …" at bounding box center [470, 245] width 467 height 305
type textarea "transition: grid-column-gap 0.4s cubic-bezier(.23, 1, .32, 1);"
click at [516, 148] on div ".button .button-bg { transition : transform 0.4 s cubic-bezier ( 0.175 , 0.885 …" at bounding box center [470, 237] width 467 height 288
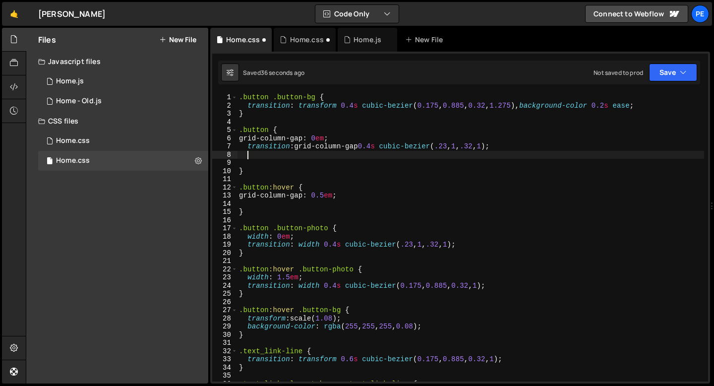
paste textarea "grid-column-gap 0.4s cubic-bezier(.23, 1, .32, 1);"
click at [516, 148] on div ".button .button-bg { transition : transform 0.4 s cubic-bezier ( 0.175 , 0.885 …" at bounding box center [470, 245] width 467 height 305
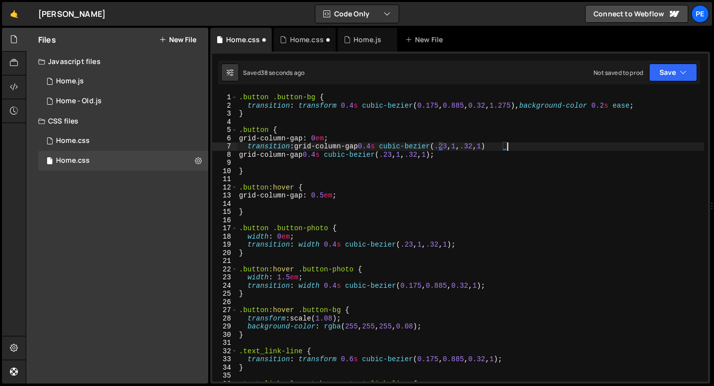
scroll to position [0, 18]
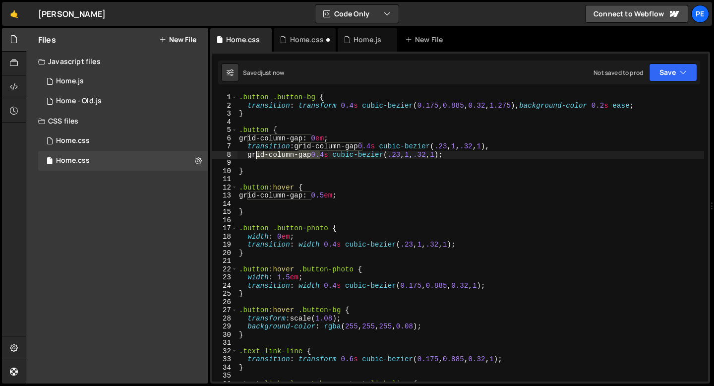
drag, startPoint x: 320, startPoint y: 155, endPoint x: 256, endPoint y: 156, distance: 64.5
click at [256, 156] on div ".button .button-bg { transition : transform 0.4 s cubic-bezier ( 0.175 , 0.885 …" at bounding box center [470, 245] width 467 height 305
drag, startPoint x: 459, startPoint y: 156, endPoint x: 254, endPoint y: 155, distance: 205.4
click at [254, 155] on div ".button .button-bg { transition : transform 0.4 s cubic-bezier ( 0.175 , 0.885 …" at bounding box center [470, 245] width 467 height 305
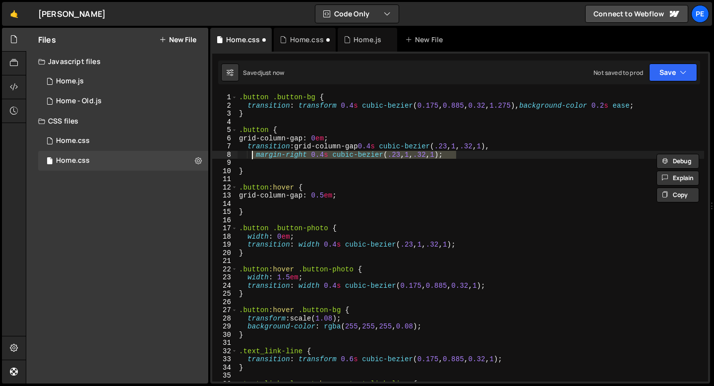
click at [277, 155] on div ".button .button-bg { transition : transform 0.4 s cubic-bezier ( 0.175 , 0.885 …" at bounding box center [470, 245] width 467 height 305
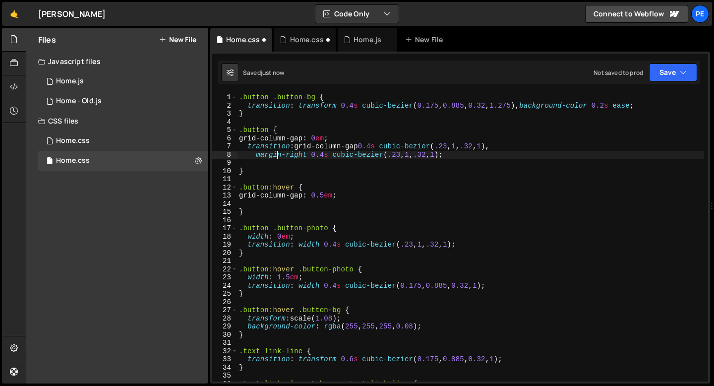
click at [277, 155] on div ".button .button-bg { transition : transform 0.4 s cubic-bezier ( 0.175 , 0.885 …" at bounding box center [470, 245] width 467 height 305
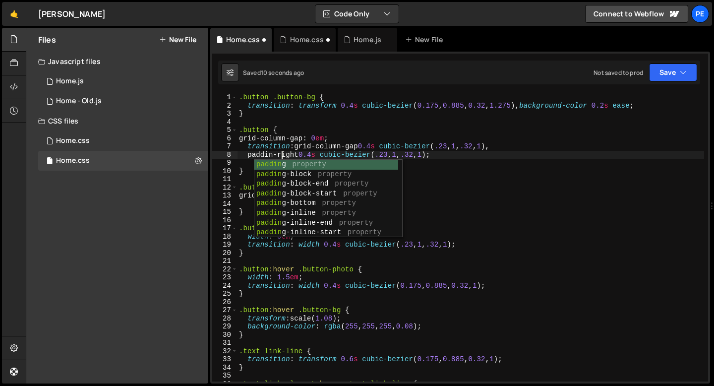
type textarea "padding-right 0.4s cubic-bezier(.23, 1, .32, 1);"
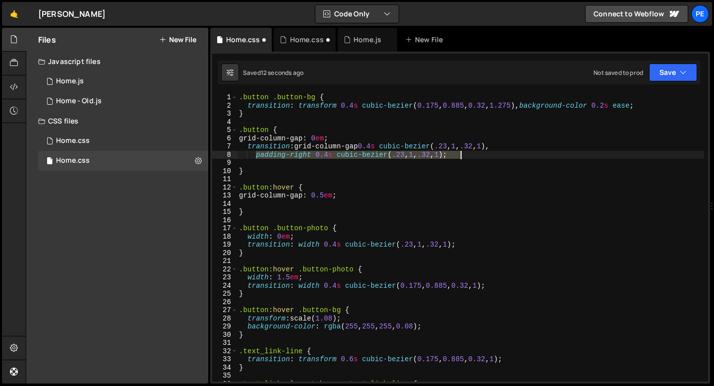
drag, startPoint x: 257, startPoint y: 154, endPoint x: 462, endPoint y: 152, distance: 205.4
click at [462, 152] on div ".button .button-bg { transition : transform 0.4 s cubic-bezier ( 0.175 , 0.885 …" at bounding box center [470, 245] width 467 height 305
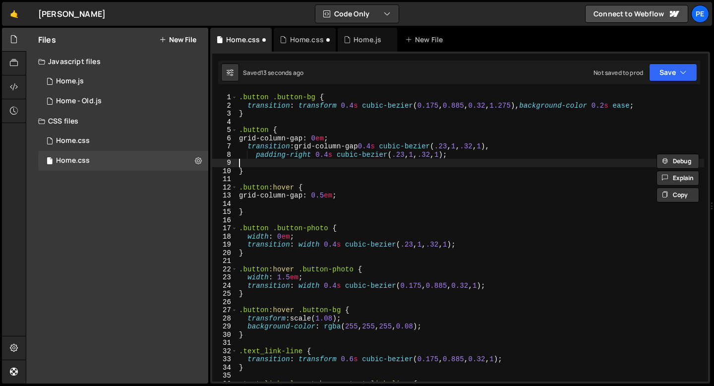
paste textarea "padding-right 0.4s cubic-bezier(.23, 1, .32, 1);"
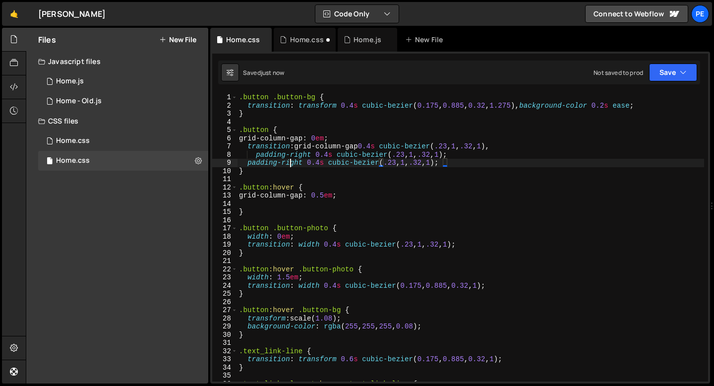
click at [291, 164] on div ".button .button-bg { transition : transform 0.4 s cubic-bezier ( 0.175 , 0.885 …" at bounding box center [470, 245] width 467 height 305
click at [461, 156] on div ".button .button-bg { transition : transform 0.4 s cubic-bezier ( 0.175 , 0.885 …" at bounding box center [470, 245] width 467 height 305
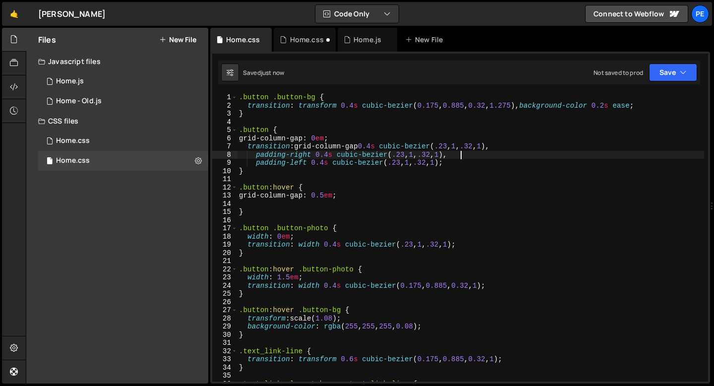
click at [351, 198] on div ".button .button-bg { transition : transform 0.4 s cubic-bezier ( 0.175 , 0.885 …" at bounding box center [470, 245] width 467 height 305
type textarea "grid-column-gap: 0.5em;"
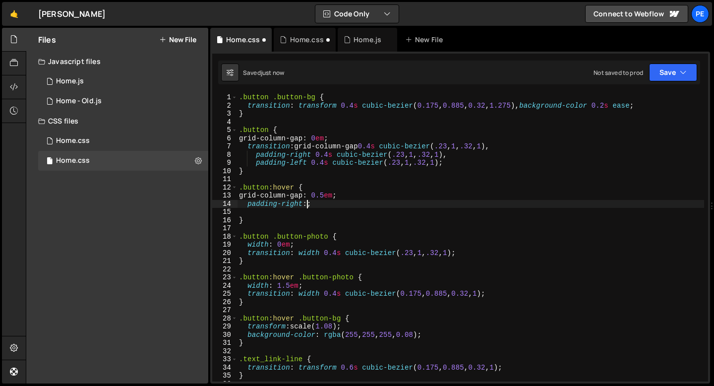
scroll to position [0, 4]
type textarea "padding-right: 1em;"
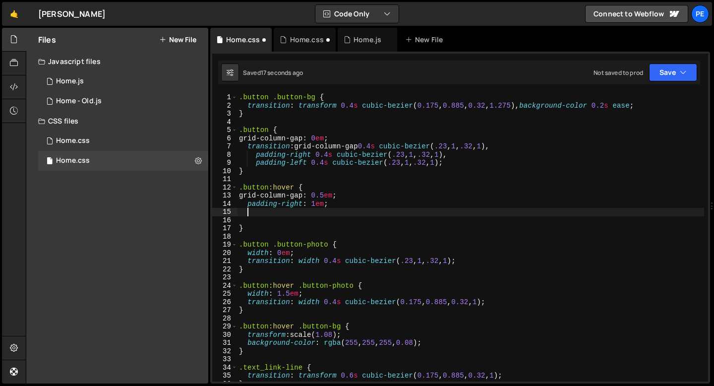
click at [291, 203] on div ".button .button-bg { transition : transform 0.4 s cubic-bezier ( 0.175 , 0.885 …" at bounding box center [470, 245] width 467 height 305
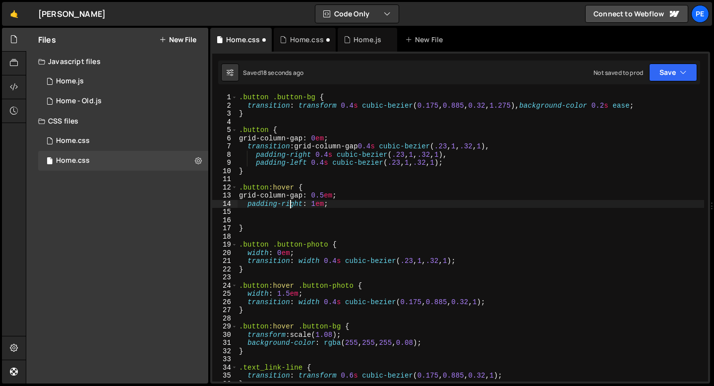
click at [291, 203] on div ".button .button-bg { transition : transform 0.4 s cubic-bezier ( 0.175 , 0.885 …" at bounding box center [470, 245] width 467 height 305
type textarea "padding-right: 1em;"
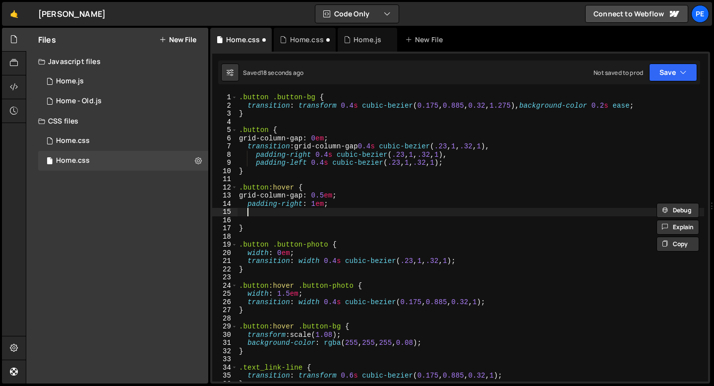
click at [274, 213] on div ".button .button-bg { transition : transform 0.4 s cubic-bezier ( 0.175 , 0.885 …" at bounding box center [470, 245] width 467 height 305
paste textarea
click at [290, 214] on div ".button .button-bg { transition : transform 0.4 s cubic-bezier ( 0.175 , 0.885 …" at bounding box center [470, 245] width 467 height 305
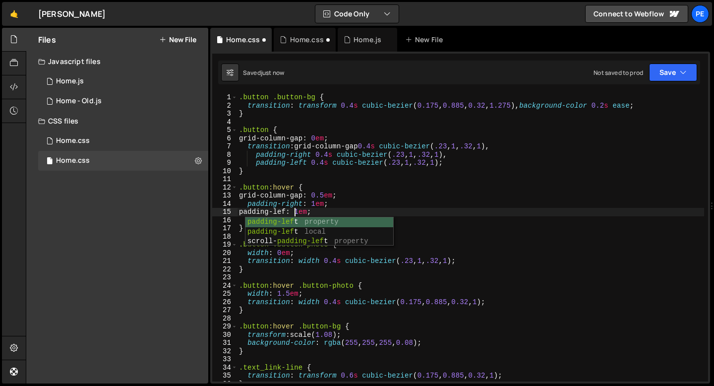
scroll to position [0, 4]
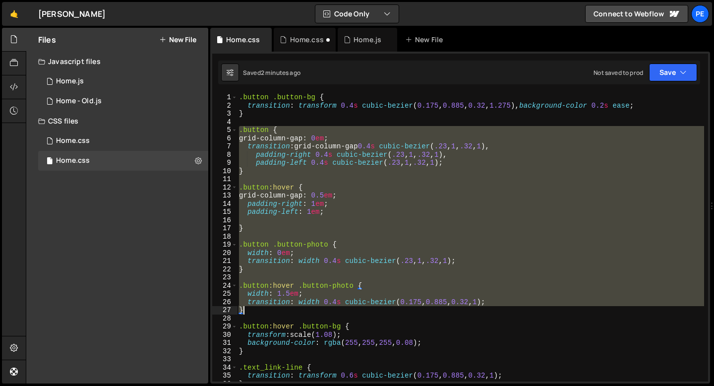
drag, startPoint x: 239, startPoint y: 129, endPoint x: 289, endPoint y: 310, distance: 187.8
click at [289, 310] on div ".button .button-bg { transition : transform 0.4 s cubic-bezier ( 0.175 , 0.885 …" at bounding box center [470, 245] width 467 height 305
type textarea "transition: width 0.4s cubic-bezier(0.175, 0.885, 0.32, 1); }"
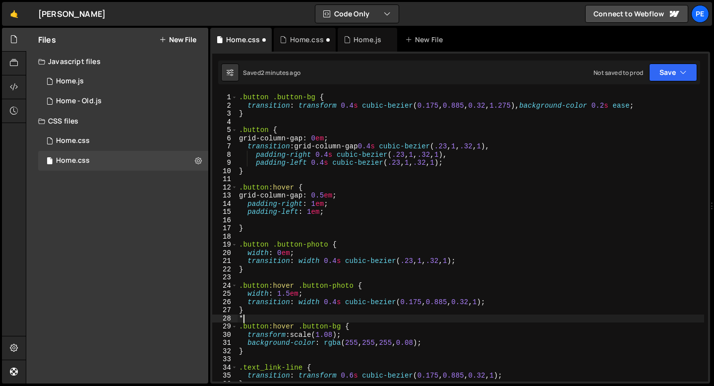
type textarea "*/"
drag, startPoint x: 248, startPoint y: 316, endPoint x: 235, endPoint y: 317, distance: 12.9
click at [235, 317] on div "*/ 1 2 3 4 5 6 7 8 9 10 11 12 13 14 15 16 17 18 19 20 21 22 23 24 25 26 27 28 2…" at bounding box center [460, 237] width 496 height 288
click at [241, 120] on div ".button .button-bg { transition : transform 0.4 s cubic-bezier ( 0.175 , 0.885 …" at bounding box center [470, 245] width 467 height 305
paste textarea "*/"
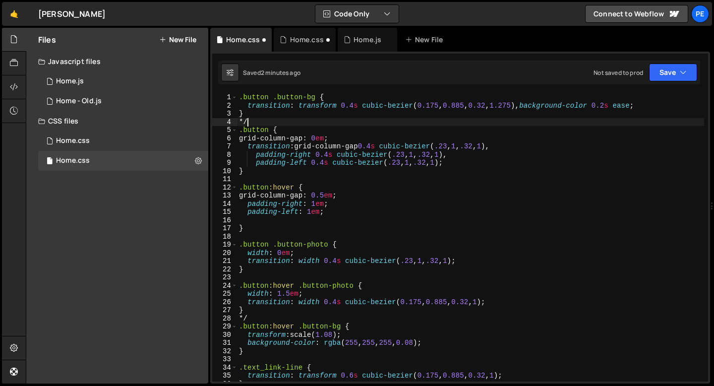
type textarea "*"
type textarea "/*"
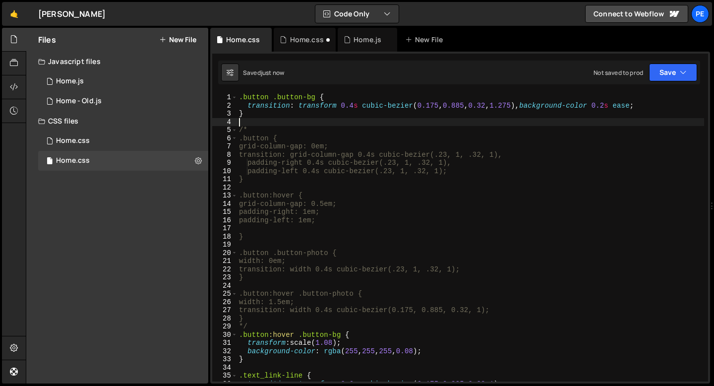
click at [257, 330] on div ".button .button-bg { transition : transform 0.4 s cubic-bezier ( 0.175 , 0.885 …" at bounding box center [470, 245] width 467 height 305
type textarea "*/"
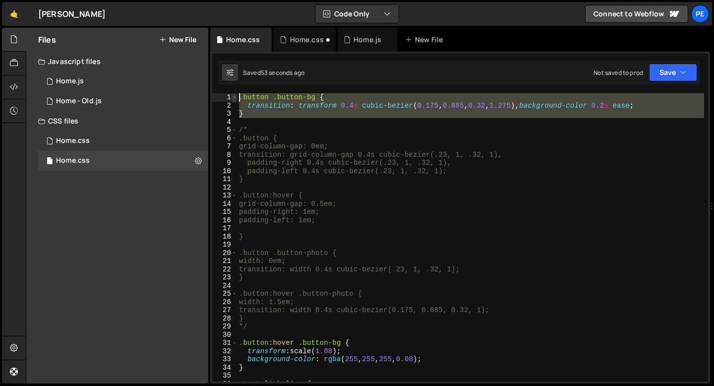
drag, startPoint x: 254, startPoint y: 120, endPoint x: 233, endPoint y: 97, distance: 30.9
click at [233, 98] on div "1 2 3 4 5 6 7 8 9 10 11 12 13 14 15 16 17 18 19 20 21 22 23 24 25 26 27 28 29 3…" at bounding box center [460, 237] width 496 height 288
type textarea ".button .button-bg { transition: transform 0.4s cubic-bezier(0.175, 0.885, 0.32…"
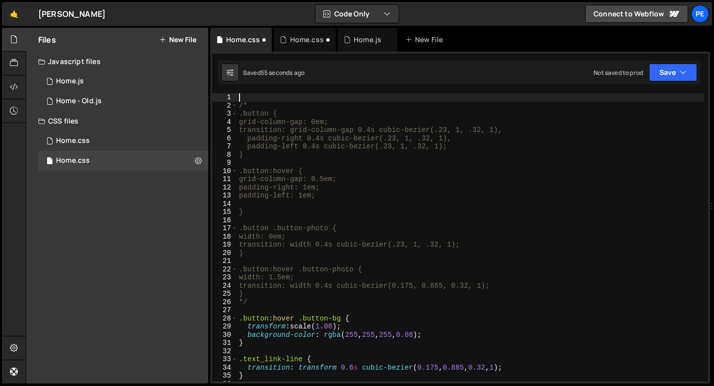
type textarea "/*"
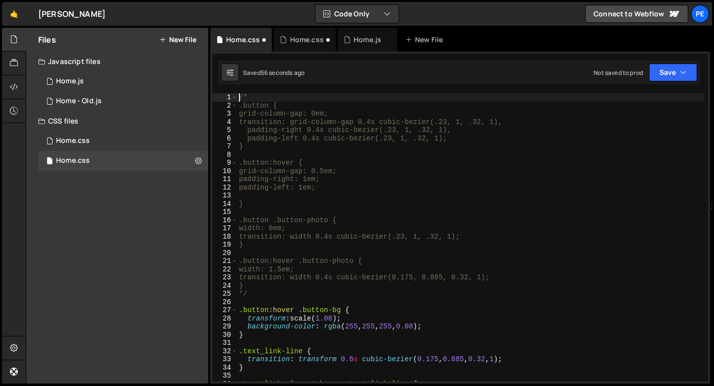
click at [252, 300] on div "/* .button { grid-column-gap: 0em; transition: grid-column-gap 0.4s cubic-bezie…" at bounding box center [470, 245] width 467 height 305
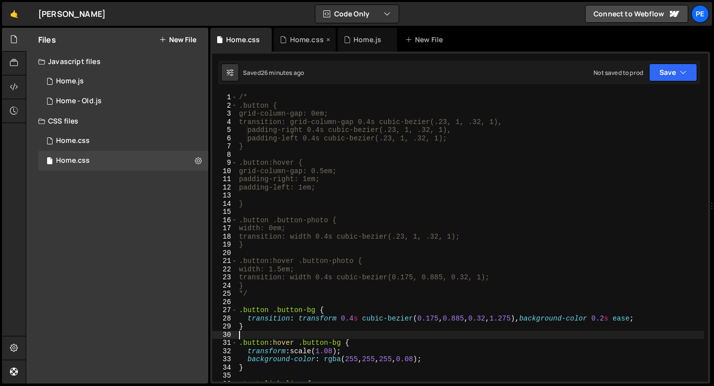
click at [291, 38] on div "Home.css" at bounding box center [307, 40] width 34 height 10
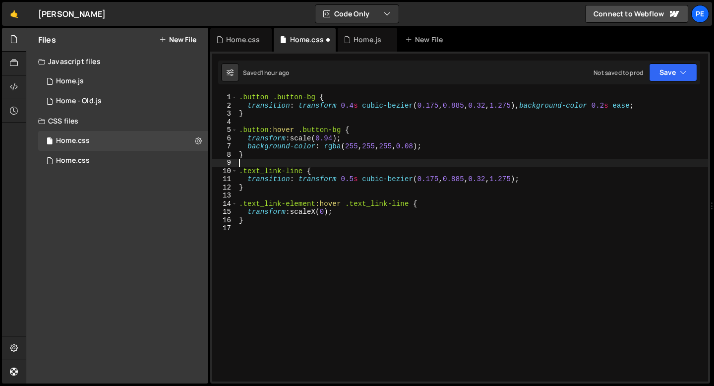
click at [297, 164] on div ".button .button-bg { transition : transform 0.4 s cubic-bezier ( 0.175 , 0.885 …" at bounding box center [472, 245] width 471 height 305
click at [122, 156] on div "Home.css 0" at bounding box center [123, 161] width 170 height 20
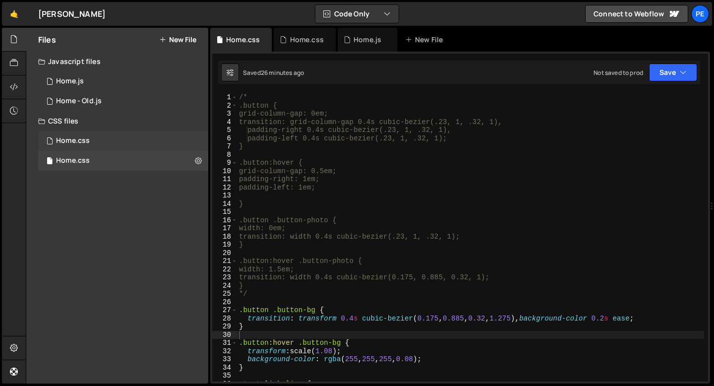
click at [132, 141] on div "Home.css 0" at bounding box center [123, 141] width 170 height 20
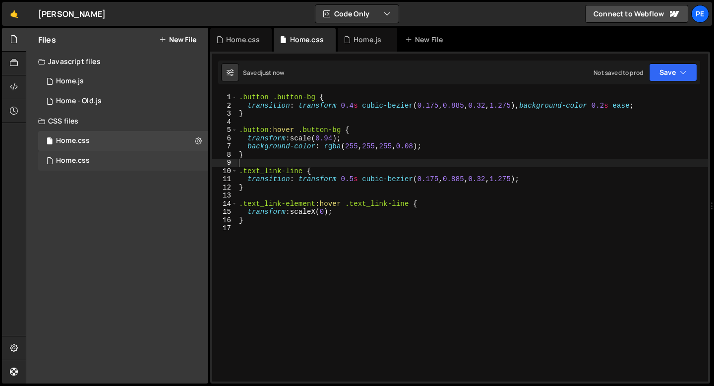
click at [107, 159] on div "Home.css 0" at bounding box center [123, 161] width 170 height 20
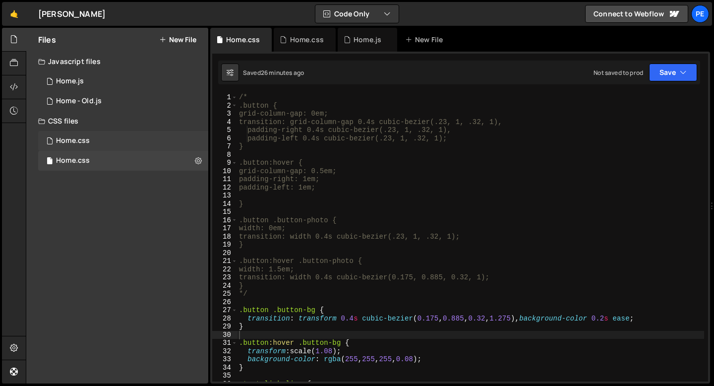
click at [125, 146] on div "Home.css 0" at bounding box center [123, 141] width 170 height 20
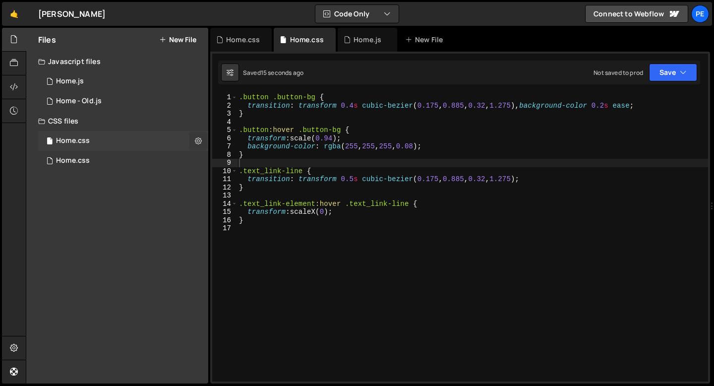
click at [194, 142] on button at bounding box center [199, 141] width 18 height 18
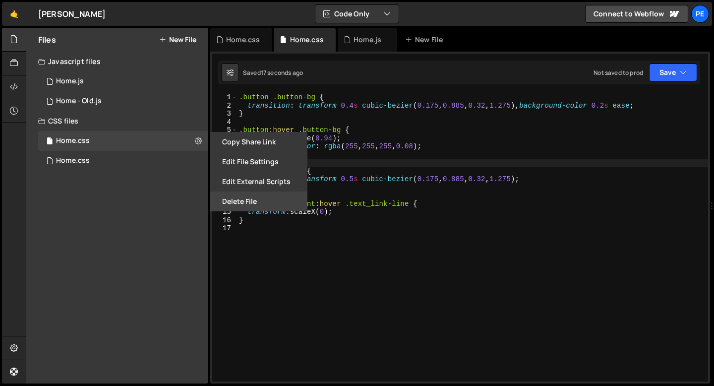
click at [245, 197] on button "Delete File" at bounding box center [258, 202] width 97 height 20
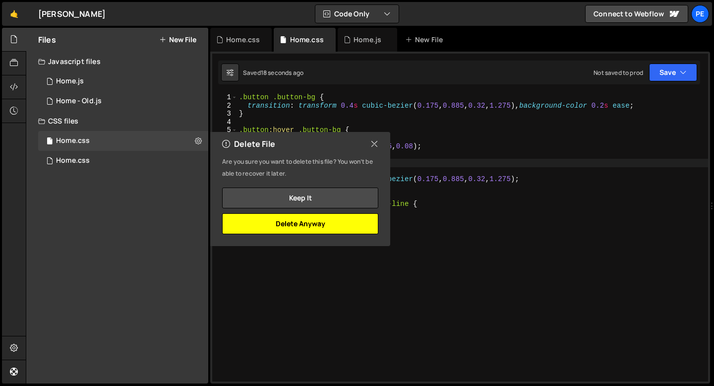
click at [314, 227] on button "Delete Anyway" at bounding box center [300, 223] width 156 height 21
